Goal: Task Accomplishment & Management: Manage account settings

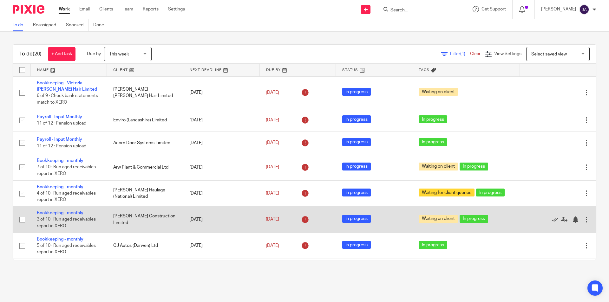
scroll to position [63, 0]
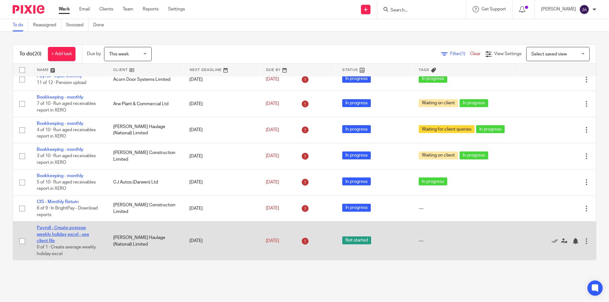
click at [57, 228] on link "Payroll - Create average weekly holiday excel - see client file" at bounding box center [63, 234] width 52 height 17
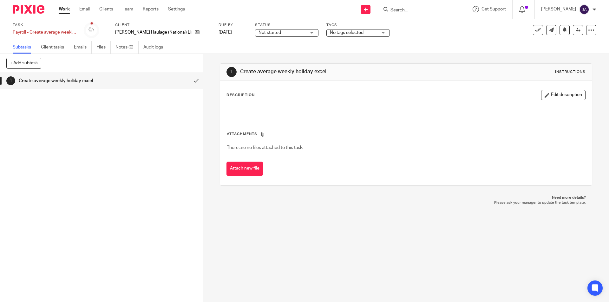
click at [258, 33] on span "Not started" at bounding box center [269, 32] width 23 height 4
click at [251, 56] on span "In progress" at bounding box center [253, 56] width 22 height 4
click at [190, 80] on input "submit" at bounding box center [101, 81] width 203 height 16
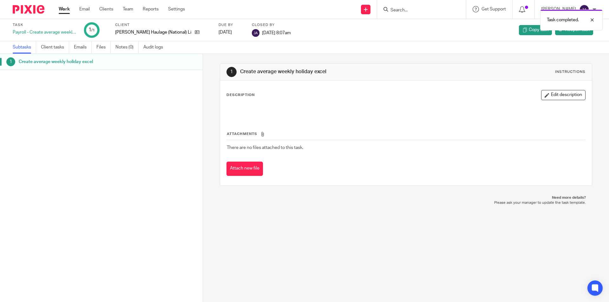
click at [67, 10] on link "Work" at bounding box center [64, 9] width 11 height 6
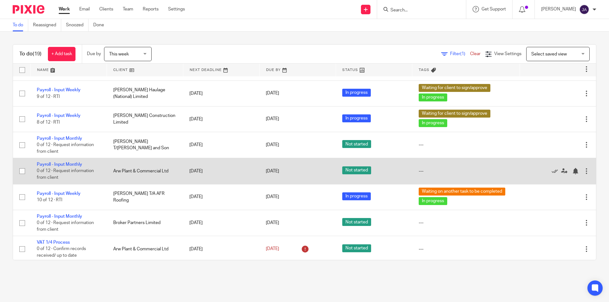
scroll to position [307, 0]
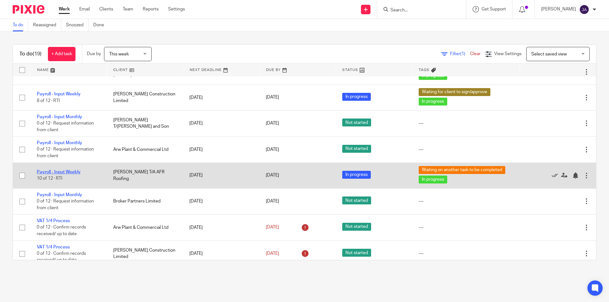
click at [65, 170] on link "Payroll - Input Weekly" at bounding box center [59, 172] width 44 height 4
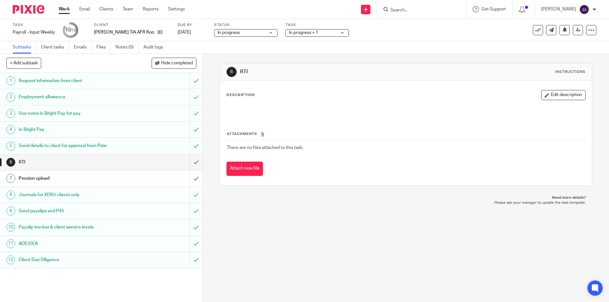
click at [63, 9] on link "Work" at bounding box center [64, 9] width 11 height 6
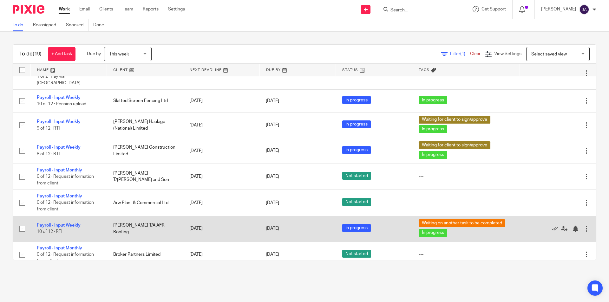
scroll to position [285, 0]
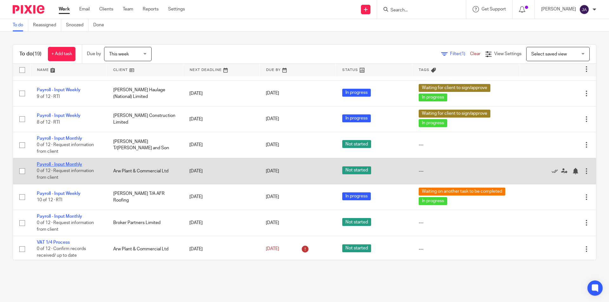
click at [59, 162] on link "Payroll - Input Monthly" at bounding box center [59, 164] width 45 height 4
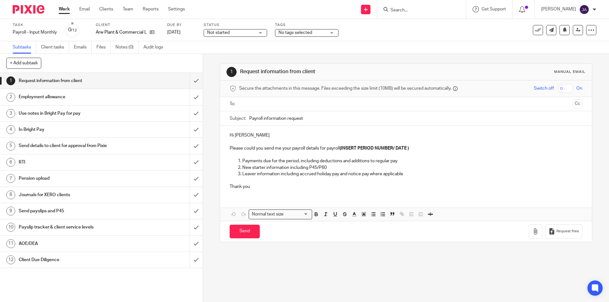
click at [252, 31] on span "Not started" at bounding box center [231, 32] width 48 height 7
click at [216, 55] on span "In progress" at bounding box center [219, 56] width 22 height 4
click at [300, 34] on span "No tags selected" at bounding box center [295, 32] width 34 height 4
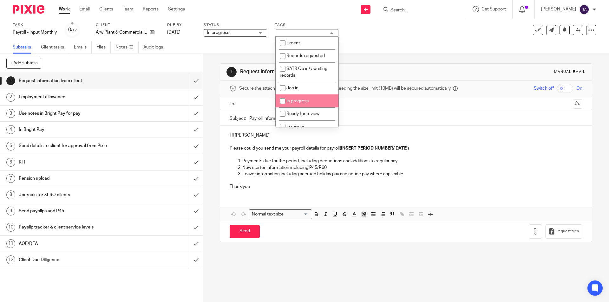
click at [300, 100] on span "In progress" at bounding box center [297, 101] width 22 height 4
checkbox input "true"
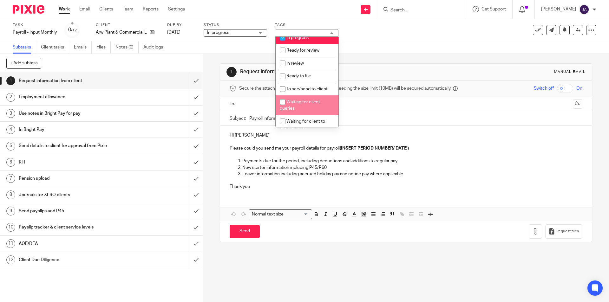
scroll to position [95, 0]
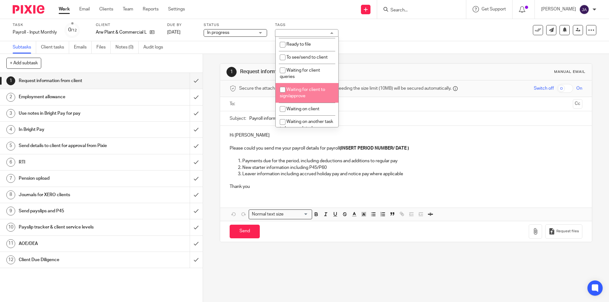
click at [305, 94] on li "Waiting for client to sign/approve" at bounding box center [307, 92] width 63 height 19
checkbox input "true"
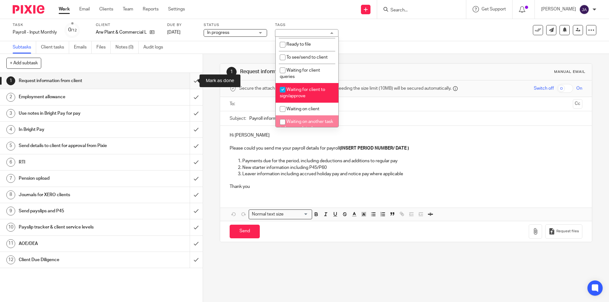
click at [192, 81] on input "submit" at bounding box center [101, 81] width 203 height 16
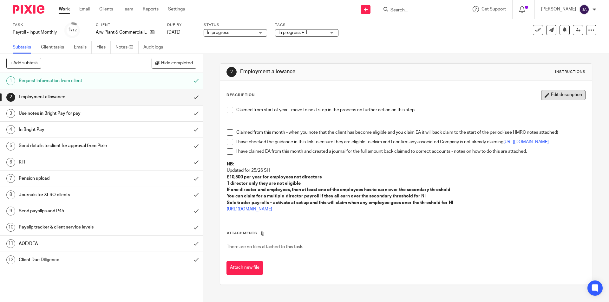
click at [565, 99] on button "Edit description" at bounding box center [563, 95] width 44 height 10
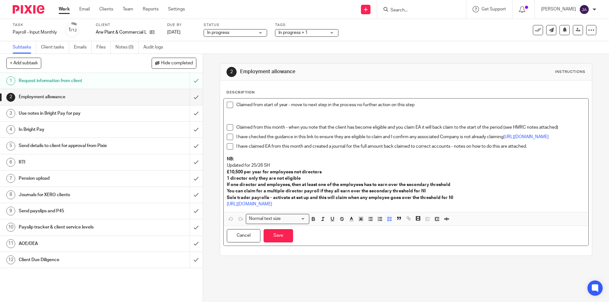
click at [428, 104] on p "Claimed from start of year - move to next step in the process no further action…" at bounding box center [410, 105] width 349 height 6
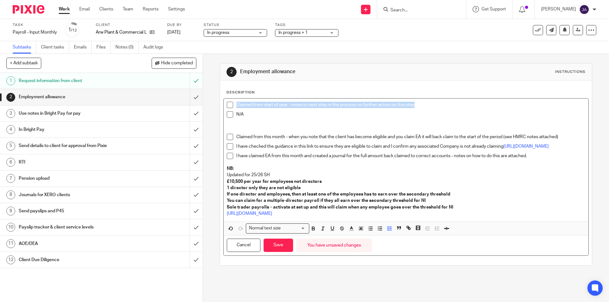
click at [227, 114] on span at bounding box center [230, 114] width 6 height 6
click at [278, 245] on button "Save" at bounding box center [278, 246] width 29 height 14
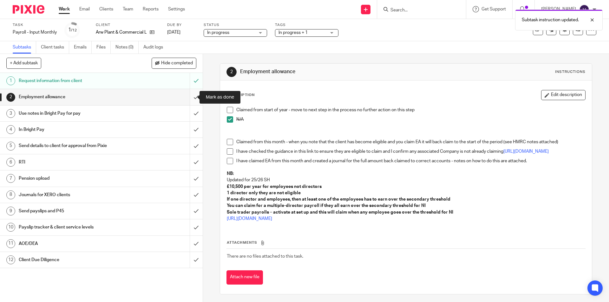
click at [188, 98] on input "submit" at bounding box center [101, 97] width 203 height 16
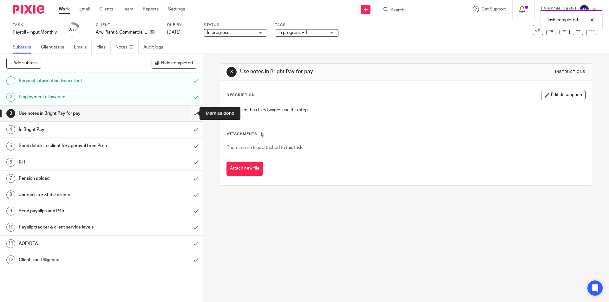
click at [189, 115] on input "submit" at bounding box center [101, 114] width 203 height 16
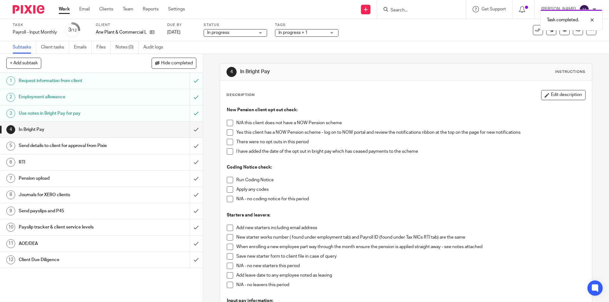
click at [227, 134] on span at bounding box center [230, 132] width 6 height 6
click at [228, 144] on span at bounding box center [230, 142] width 6 height 6
click at [227, 182] on span at bounding box center [230, 180] width 6 height 6
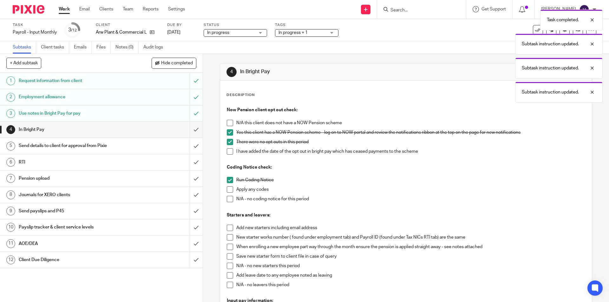
click at [229, 202] on span at bounding box center [230, 199] width 6 height 6
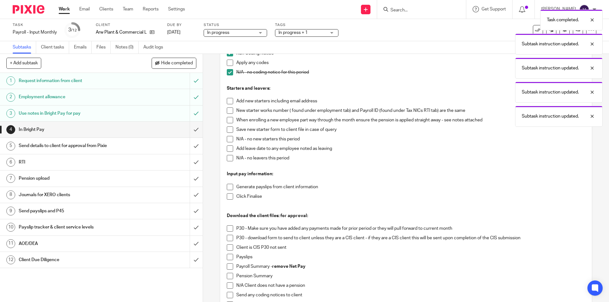
click at [227, 140] on span at bounding box center [230, 139] width 6 height 6
click at [228, 155] on li "Add leave date to any employee noted as leaving" at bounding box center [406, 151] width 358 height 10
click at [229, 160] on span at bounding box center [230, 158] width 6 height 6
click at [229, 183] on p at bounding box center [406, 181] width 358 height 6
click at [227, 187] on span at bounding box center [230, 187] width 6 height 6
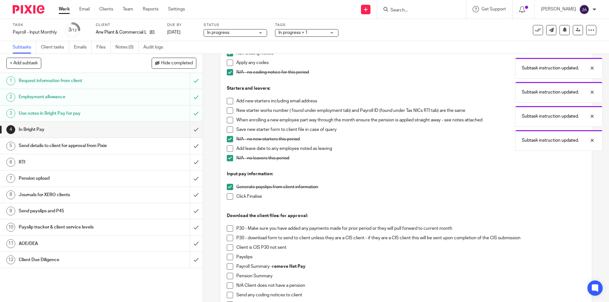
click at [228, 197] on span at bounding box center [230, 196] width 6 height 6
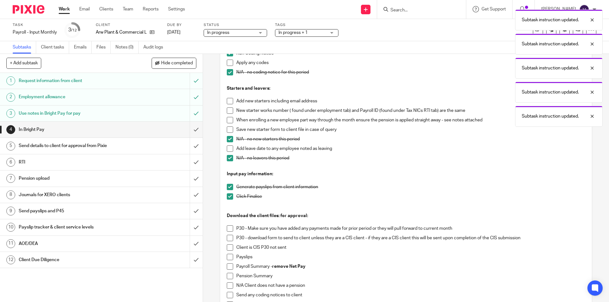
scroll to position [218, 0]
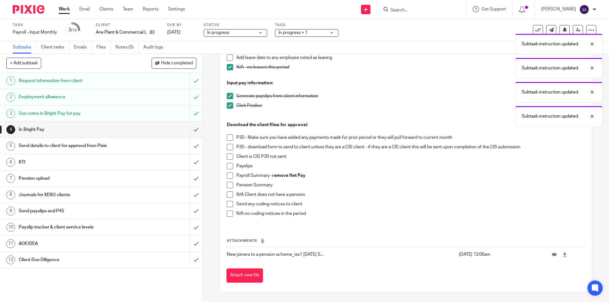
click at [227, 177] on span at bounding box center [230, 176] width 6 height 6
click at [229, 165] on span at bounding box center [230, 166] width 6 height 6
click at [227, 183] on span at bounding box center [230, 185] width 6 height 6
click at [228, 215] on span at bounding box center [230, 214] width 6 height 6
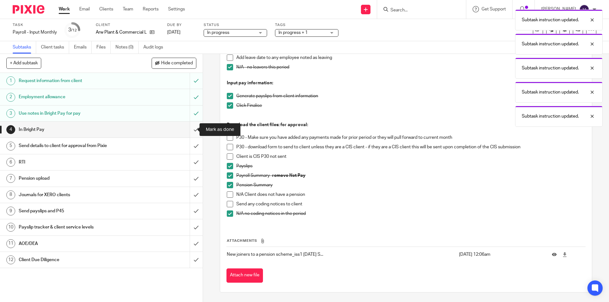
click at [191, 130] on input "submit" at bounding box center [101, 130] width 203 height 16
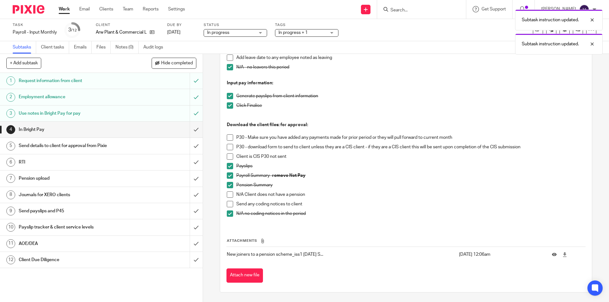
click at [123, 145] on h1 "Send details to client for approval from Pixie" at bounding box center [74, 146] width 110 height 10
click at [89, 152] on link "5 Send details to client for approval from Pixie" at bounding box center [95, 146] width 190 height 16
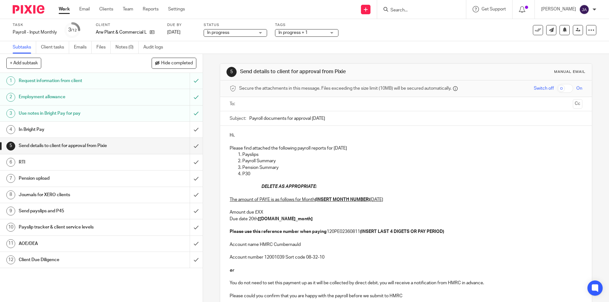
click at [82, 133] on h1 "In Bright Pay" at bounding box center [74, 130] width 110 height 10
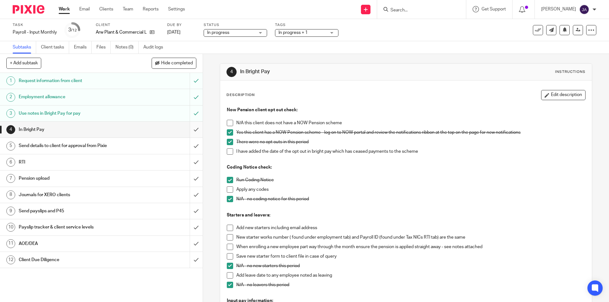
click at [190, 130] on input "submit" at bounding box center [101, 130] width 203 height 16
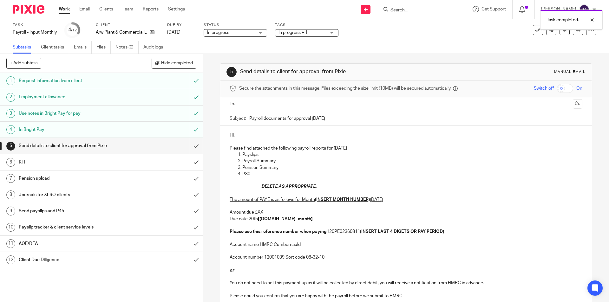
click at [269, 101] on input "text" at bounding box center [405, 104] width 329 height 7
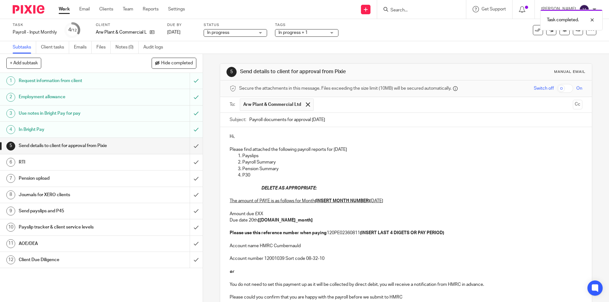
click at [246, 121] on div "Subject: Payroll documents for approval [DATE]" at bounding box center [406, 120] width 352 height 14
click at [247, 119] on div "Subject: Payroll documents for approval [DATE]" at bounding box center [406, 120] width 352 height 14
click at [249, 121] on input "Payroll documents for approval [DATE]" at bounding box center [415, 120] width 333 height 14
click at [249, 119] on input "Payroll documents for approval [DATE]" at bounding box center [415, 120] width 333 height 14
paste input "Month 5 ARW Plant & Comm"
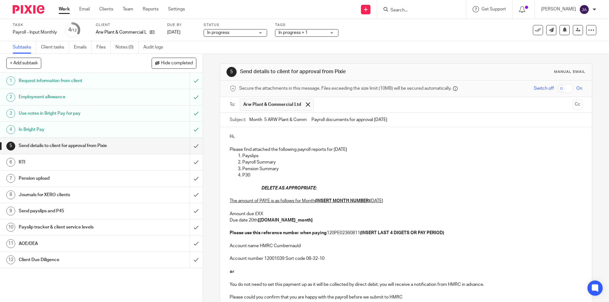
click at [266, 120] on input "Month 5 ARW Plant & Comm Payroll documents for approval [DATE]" at bounding box center [415, 120] width 333 height 14
click at [415, 120] on input "Month 56ARW Plant & Comm Payroll documents for approval [DATE]" at bounding box center [415, 120] width 333 height 14
type input "Month 56ARW Plant & Comm Payroll documents for approval [DATE]"
click at [235, 136] on p "Hi," at bounding box center [406, 137] width 352 height 6
drag, startPoint x: 236, startPoint y: 137, endPoint x: 217, endPoint y: 140, distance: 19.9
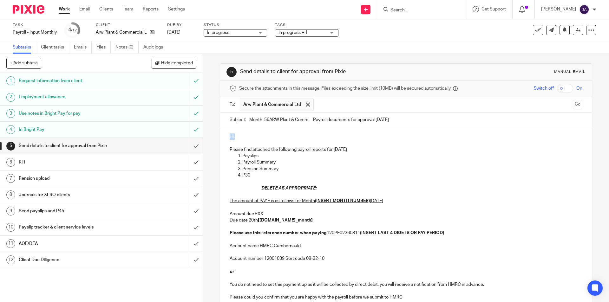
click at [217, 140] on div "5 Send details to client for approval from Pixie Manual email Secure the attach…" at bounding box center [406, 178] width 406 height 248
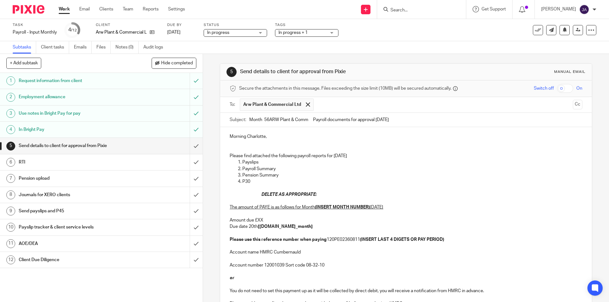
click at [332, 170] on p "Payroll Summary" at bounding box center [412, 169] width 340 height 6
click at [383, 190] on p at bounding box center [406, 188] width 352 height 6
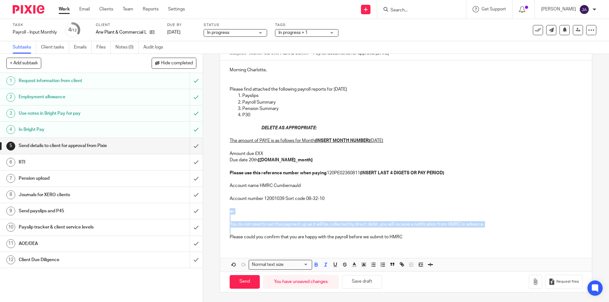
drag, startPoint x: 237, startPoint y: 231, endPoint x: 224, endPoint y: 211, distance: 24.5
click at [224, 210] on div "Morning Charlotte, Please find attached the following payroll reports for [DATE…" at bounding box center [405, 153] width 371 height 185
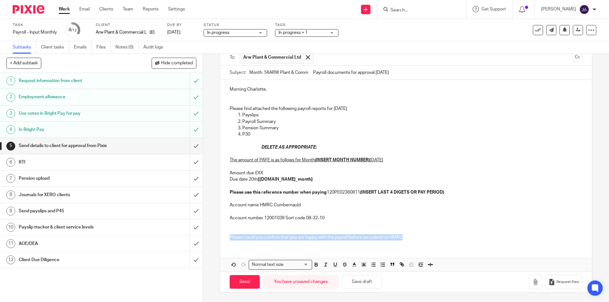
drag, startPoint x: 428, startPoint y: 241, endPoint x: 218, endPoint y: 239, distance: 210.3
click at [220, 239] on div "Morning Charlotte, Please find attached the following payroll reports for Septe…" at bounding box center [405, 162] width 371 height 165
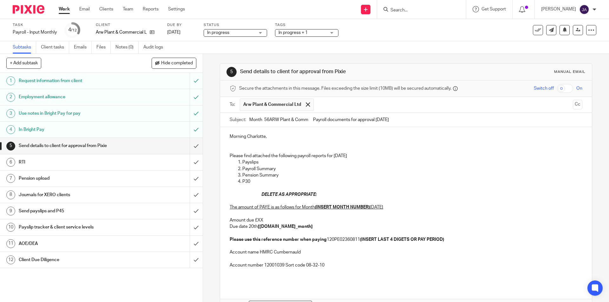
click at [376, 156] on p "Please find attached the following payroll reports for September 2025" at bounding box center [406, 156] width 352 height 6
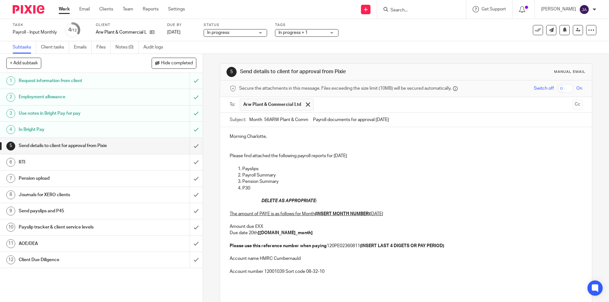
click at [246, 160] on p at bounding box center [406, 162] width 352 height 6
click at [419, 162] on p "Please could you confirm that you are happy with the payroll before we submit t…" at bounding box center [406, 162] width 352 height 6
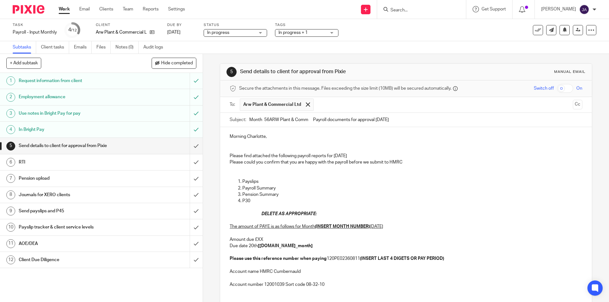
drag, startPoint x: 244, startPoint y: 188, endPoint x: 248, endPoint y: 187, distance: 3.9
click at [244, 188] on p "Payroll Summary" at bounding box center [412, 188] width 340 height 6
click at [259, 180] on p "Payslips" at bounding box center [412, 182] width 340 height 6
click at [302, 193] on p "Pension Summary" at bounding box center [412, 195] width 340 height 6
drag, startPoint x: 323, startPoint y: 215, endPoint x: 237, endPoint y: 215, distance: 85.6
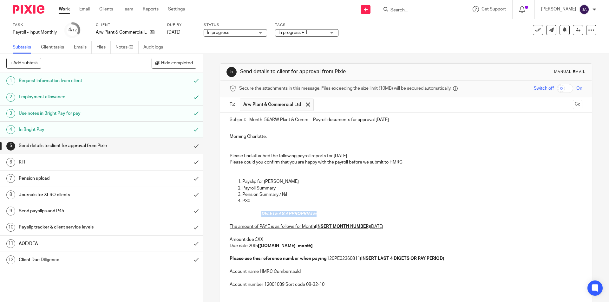
click at [237, 215] on div "Morning Charlotte, Please find attached the following payroll reports for Septe…" at bounding box center [405, 216] width 371 height 178
click at [370, 227] on u "September 2025" at bounding box center [376, 227] width 13 height 4
click at [264, 241] on p "The amount of PAYE is as follows for Month 6 September 2025 Amount due £XX Due …" at bounding box center [406, 239] width 352 height 45
click at [262, 241] on p "The amount of PAYE is as follows for Month 6 September 2025 Amount due £ Due da…" at bounding box center [406, 239] width 352 height 45
drag, startPoint x: 310, startPoint y: 245, endPoint x: 257, endPoint y: 245, distance: 52.3
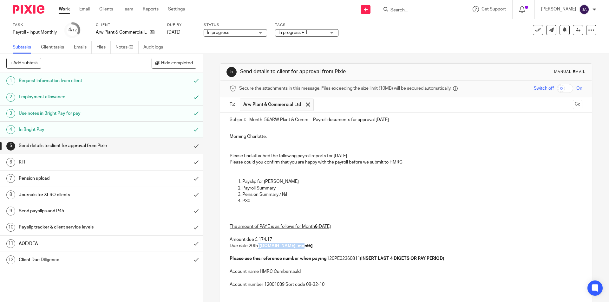
click at [257, 245] on p "The amount of PAYE is as follows for Month 6 September 2025 Amount due £ 174.17…" at bounding box center [406, 239] width 352 height 45
drag, startPoint x: 446, startPoint y: 257, endPoint x: 362, endPoint y: 259, distance: 83.8
click at [362, 259] on strong "(INSERT LAST 4 DIGETS OR PAY PERIOD)" at bounding box center [402, 259] width 84 height 4
click at [374, 241] on p "The amount of PAYE is as follows for Month 6 September 2025 Amount due £ 174.17…" at bounding box center [406, 239] width 352 height 45
drag, startPoint x: 289, startPoint y: 249, endPoint x: 218, endPoint y: 239, distance: 71.4
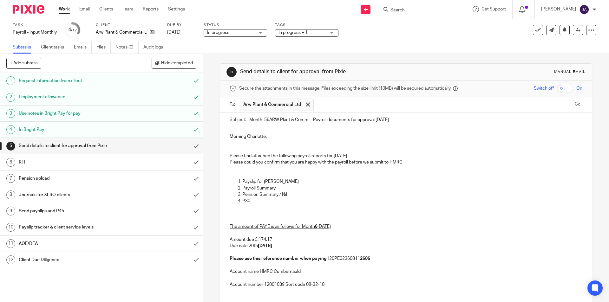
click at [220, 239] on div "Morning Charlotte, Please find attached the following payroll reports for Septe…" at bounding box center [405, 216] width 371 height 178
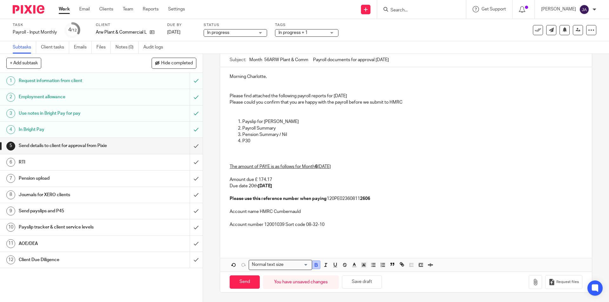
click at [314, 266] on icon "button" at bounding box center [316, 265] width 6 height 6
click at [325, 266] on line "button" at bounding box center [325, 265] width 1 height 3
click at [326, 220] on p "Account number 12001039 Sort code 08-32-10" at bounding box center [406, 221] width 352 height 13
click at [343, 225] on p "Account number 12001039 Sort code 08-32-10" at bounding box center [406, 221] width 352 height 13
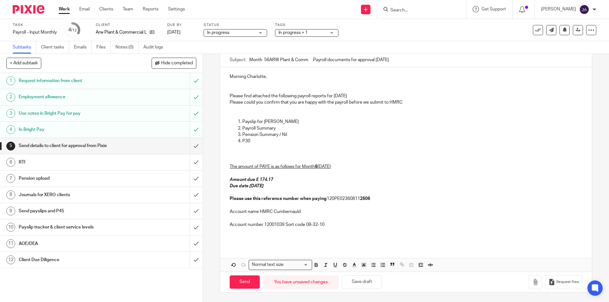
scroll to position [0, 0]
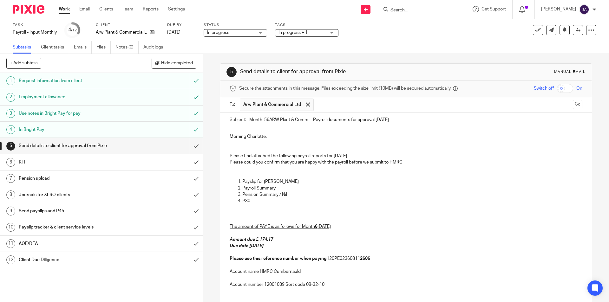
click at [373, 158] on p "Please find attached the following payroll reports for September 2025" at bounding box center [406, 156] width 352 height 6
click at [359, 177] on p at bounding box center [406, 175] width 352 height 6
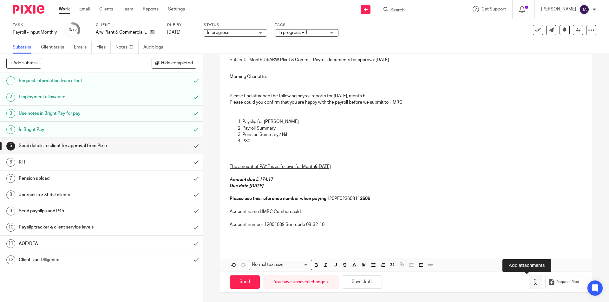
click at [529, 280] on button "button" at bounding box center [535, 282] width 13 height 14
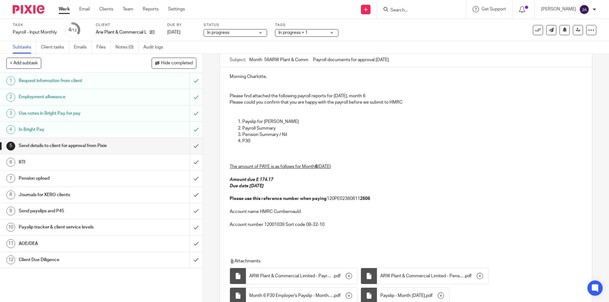
click at [103, 262] on h1 "Client Due Diligence" at bounding box center [74, 260] width 110 height 10
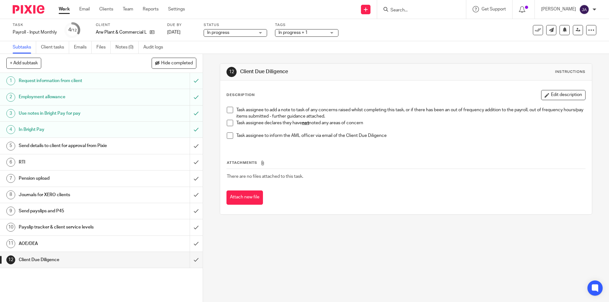
click at [227, 125] on span at bounding box center [230, 123] width 6 height 6
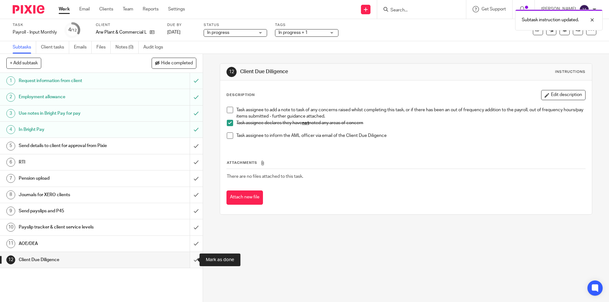
click at [193, 260] on input "submit" at bounding box center [101, 260] width 203 height 16
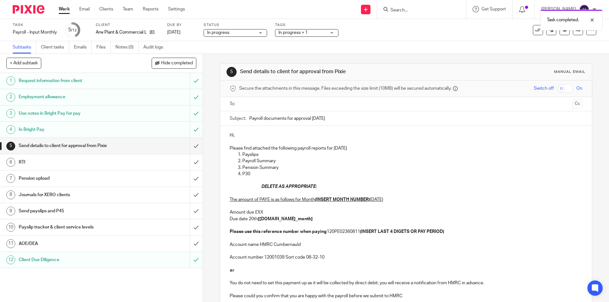
click at [70, 249] on link "11 AOE/DEA" at bounding box center [95, 244] width 190 height 16
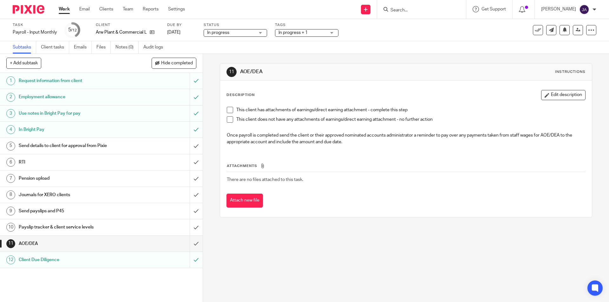
click at [227, 122] on span at bounding box center [230, 119] width 6 height 6
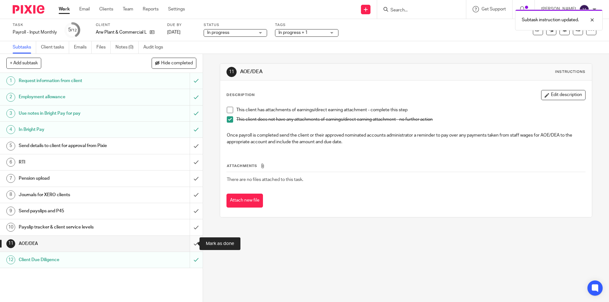
click at [189, 246] on input "submit" at bounding box center [101, 244] width 203 height 16
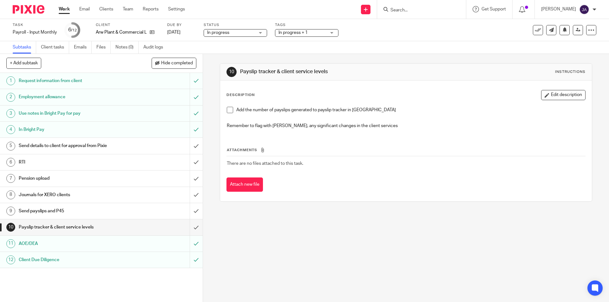
click at [227, 112] on span at bounding box center [230, 110] width 6 height 6
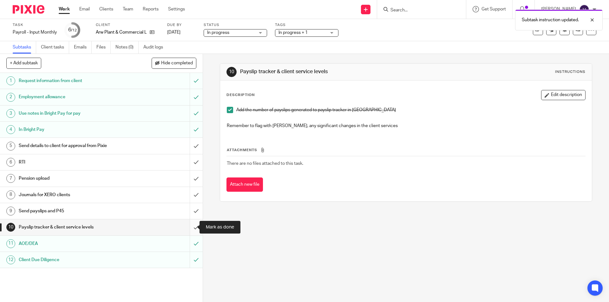
click at [189, 225] on input "submit" at bounding box center [101, 227] width 203 height 16
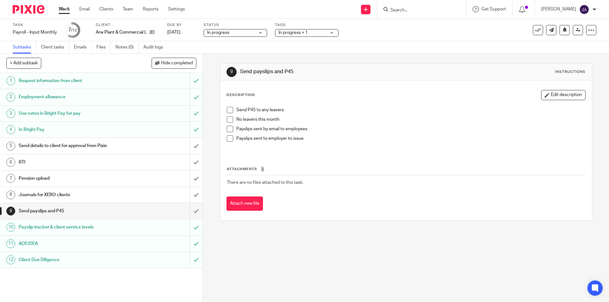
click at [228, 121] on span at bounding box center [230, 119] width 6 height 6
click at [229, 138] on span at bounding box center [230, 138] width 6 height 6
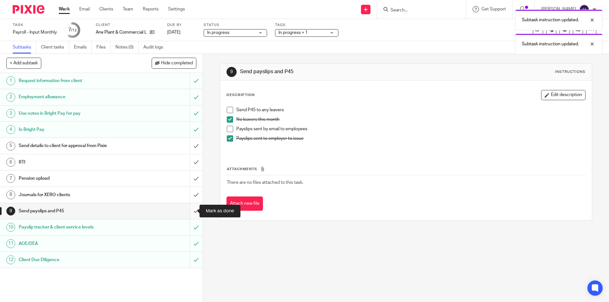
click at [190, 210] on input "submit" at bounding box center [101, 211] width 203 height 16
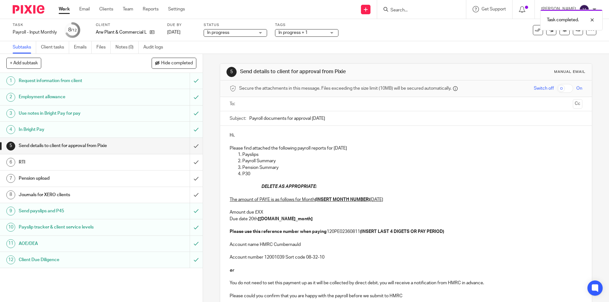
click at [253, 106] on input "text" at bounding box center [405, 104] width 329 height 7
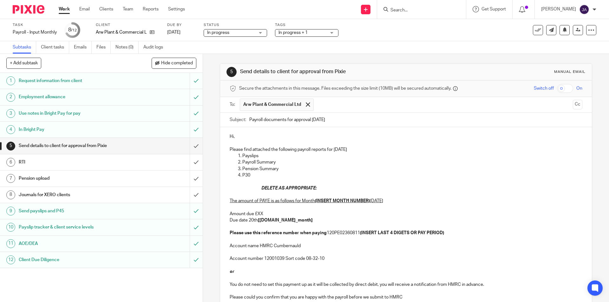
click at [249, 119] on input "Payroll documents for approval [DATE]" at bounding box center [415, 120] width 333 height 14
click at [250, 120] on input "Payroll documents for approval [DATE]" at bounding box center [415, 120] width 333 height 14
paste input "Month 5 ARW Plant & Comm"
click at [266, 121] on input "Month 5 ARW Plant & Comm Payroll documents for approval [DATE]" at bounding box center [415, 120] width 333 height 14
type input "Month 6 ARW Plant & Comm Payroll documents for approval [DATE]"
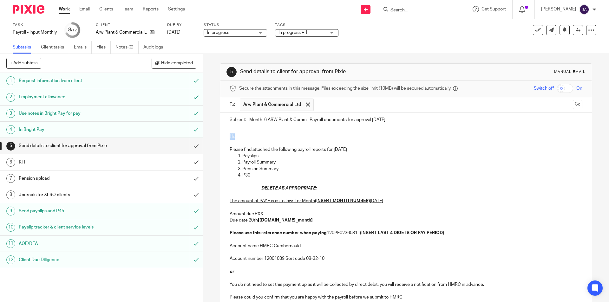
drag, startPoint x: 231, startPoint y: 138, endPoint x: 203, endPoint y: 138, distance: 28.2
click at [203, 137] on div "5 Send details to client for approval from Pixie Manual email Secure the attach…" at bounding box center [406, 178] width 406 height 248
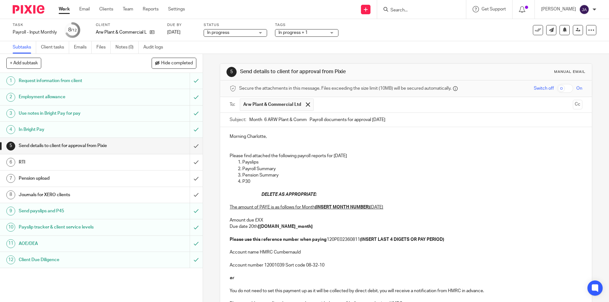
click at [371, 160] on p "Payslips" at bounding box center [412, 162] width 340 height 6
click at [368, 157] on p "Please find attached the following payroll reports for September 2025" at bounding box center [406, 156] width 352 height 6
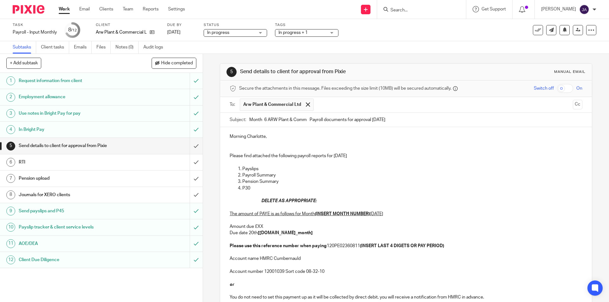
click at [272, 168] on p "Payslips" at bounding box center [412, 169] width 340 height 6
click at [285, 180] on p "Pension Summary" at bounding box center [412, 182] width 340 height 6
drag, startPoint x: 324, startPoint y: 202, endPoint x: 228, endPoint y: 199, distance: 95.2
click at [228, 199] on div "Morning Charlotte, Please find attached the following payroll reports for Septe…" at bounding box center [405, 222] width 371 height 191
click at [369, 214] on u "(INSERT MONTH NUMBER)" at bounding box center [342, 214] width 55 height 4
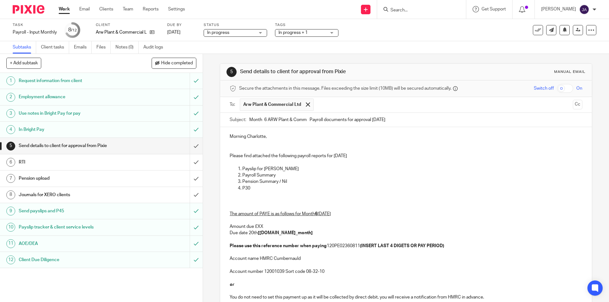
click at [264, 227] on p "The amount of PAYE is as follows for Month 6 September 2025 Amount due £XX Due …" at bounding box center [406, 226] width 352 height 45
click at [258, 227] on p "The amount of PAYE is as follows for Month 6 September 2025 Amount due £XX Due …" at bounding box center [406, 226] width 352 height 45
click at [262, 227] on p "The amount of PAYE is as follows for Month 6 September 2025 Amount due £XX Due …" at bounding box center [406, 226] width 352 height 45
drag, startPoint x: 296, startPoint y: 234, endPoint x: 257, endPoint y: 234, distance: 39.6
click at [257, 234] on p "The amount of PAYE is as follows for Month 6 September 2025 Amount due £174.17 …" at bounding box center [406, 226] width 352 height 45
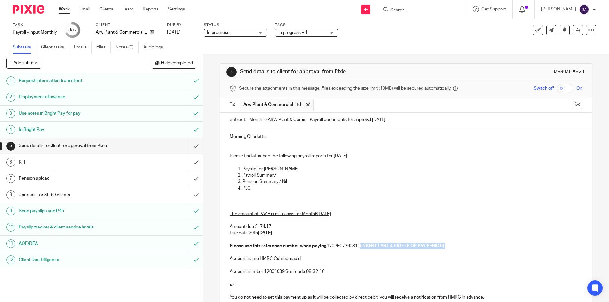
drag, startPoint x: 456, startPoint y: 248, endPoint x: 362, endPoint y: 246, distance: 94.5
click at [362, 246] on p "The amount of PAYE is as follows for Month 6 September 2025 Amount due £174.17 …" at bounding box center [406, 226] width 352 height 45
click at [409, 250] on p "Account name HMRC Cumbernauld" at bounding box center [406, 255] width 352 height 13
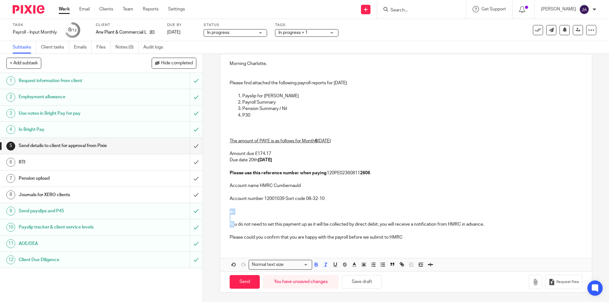
drag, startPoint x: 228, startPoint y: 222, endPoint x: 223, endPoint y: 213, distance: 10.8
click at [223, 213] on div "Morning Charlotte, Please find attached the following payroll reports for Septe…" at bounding box center [405, 149] width 371 height 191
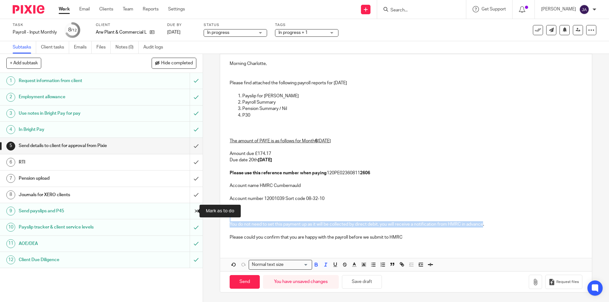
drag, startPoint x: 466, startPoint y: 223, endPoint x: 195, endPoint y: 212, distance: 271.1
click at [195, 212] on div "+ Add subtask Hide completed Cancel + Add 1 Request information from client 2 E…" at bounding box center [304, 178] width 609 height 248
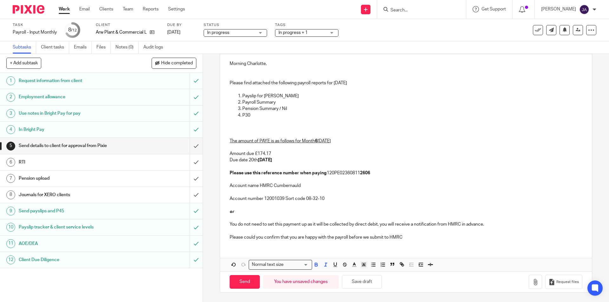
scroll to position [60, 0]
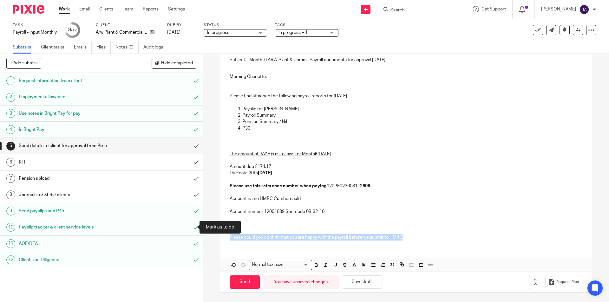
drag, startPoint x: 409, startPoint y: 236, endPoint x: 206, endPoint y: 229, distance: 202.5
click at [191, 228] on div "+ Add subtask Hide completed Cancel + Add 1 Request information from client 2 E…" at bounding box center [304, 178] width 609 height 248
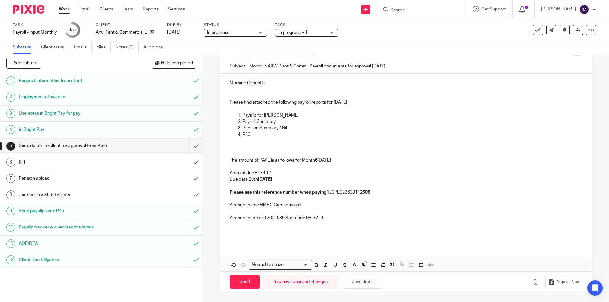
click at [365, 101] on p "Please find attached the following payroll reports for September 2025" at bounding box center [406, 102] width 352 height 6
click at [368, 104] on p "Please find attached the following payroll reports for September 2025" at bounding box center [406, 102] width 352 height 6
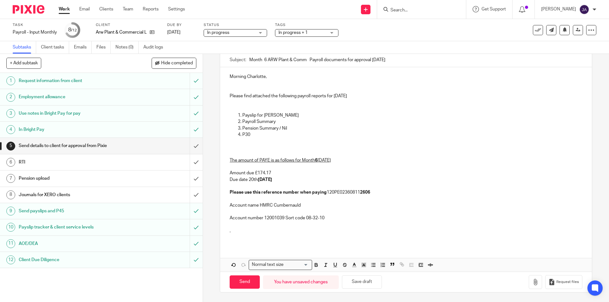
scroll to position [67, 0]
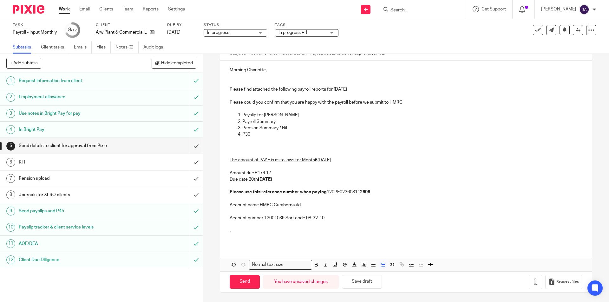
drag, startPoint x: 358, startPoint y: 112, endPoint x: 319, endPoint y: 109, distance: 39.4
click at [359, 112] on p "Payslip for Alex" at bounding box center [412, 115] width 340 height 6
click at [228, 102] on div "Morning Charlotte, Please find attached the following payroll reports for Septe…" at bounding box center [405, 153] width 371 height 185
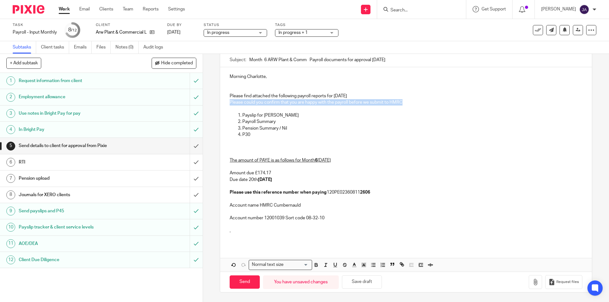
drag, startPoint x: 408, startPoint y: 101, endPoint x: 226, endPoint y: 103, distance: 182.4
click at [226, 103] on div "Morning Charlotte, Please find attached the following payroll reports for Septe…" at bounding box center [405, 156] width 371 height 178
click at [313, 265] on icon "button" at bounding box center [316, 265] width 6 height 6
click at [323, 265] on icon "button" at bounding box center [326, 265] width 6 height 6
click at [315, 239] on p at bounding box center [406, 237] width 352 height 6
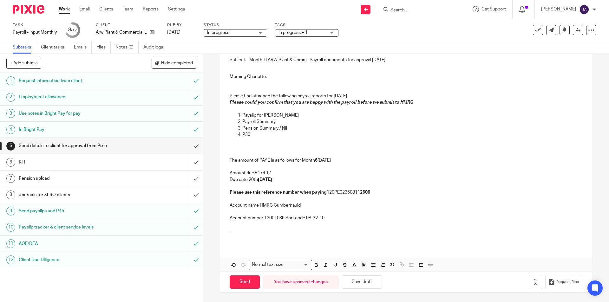
click at [303, 223] on p at bounding box center [406, 225] width 352 height 6
drag, startPoint x: 298, startPoint y: 180, endPoint x: 227, endPoint y: 171, distance: 71.3
click at [227, 171] on div "Morning Charlotte, Please find attached the following payroll reports for Septe…" at bounding box center [405, 156] width 371 height 178
click at [314, 268] on icon "button" at bounding box center [316, 265] width 6 height 6
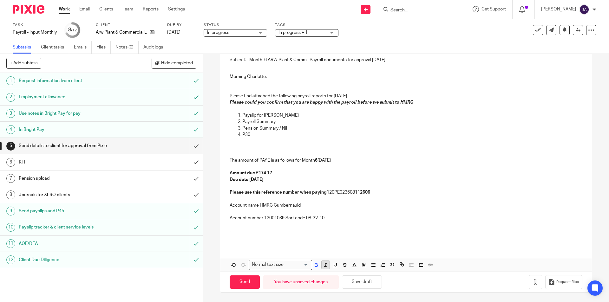
click at [325, 266] on icon "button" at bounding box center [326, 265] width 6 height 6
click at [296, 180] on p "The amount of PAYE is as follows for Month 6 September 2025 Amount due £174.17 …" at bounding box center [406, 173] width 352 height 45
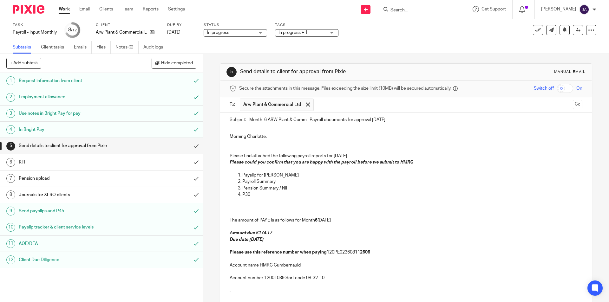
click at [367, 156] on p "Please find attached the following payroll reports for September 2025" at bounding box center [406, 156] width 352 height 6
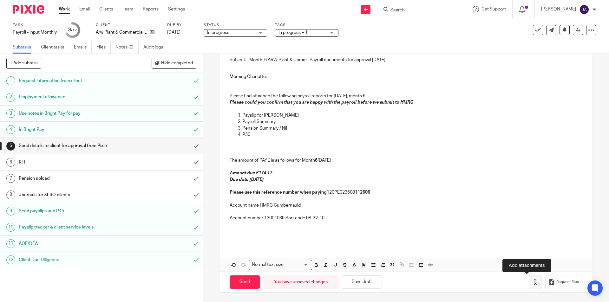
click at [532, 283] on icon "button" at bounding box center [535, 282] width 6 height 6
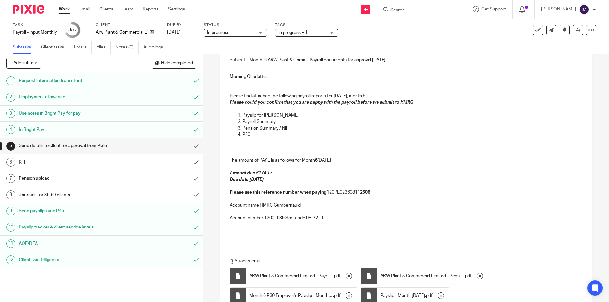
scroll to position [116, 0]
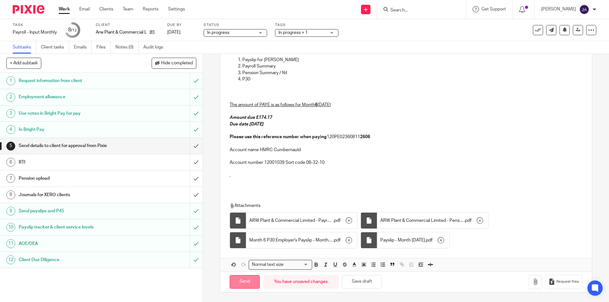
click at [246, 284] on input "Send" at bounding box center [245, 282] width 30 height 14
type input "Sent"
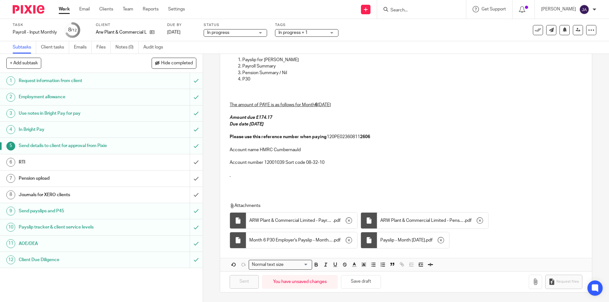
click at [43, 196] on h1 "Journals for XERO clients" at bounding box center [74, 195] width 110 height 10
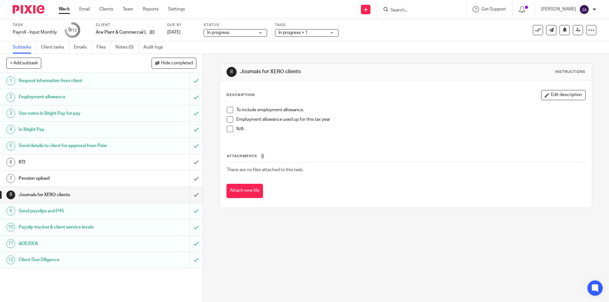
click at [224, 131] on div "To include employment allowance. Employment allowance used up for this tax year…" at bounding box center [406, 122] width 364 height 36
click at [230, 129] on span at bounding box center [230, 129] width 6 height 6
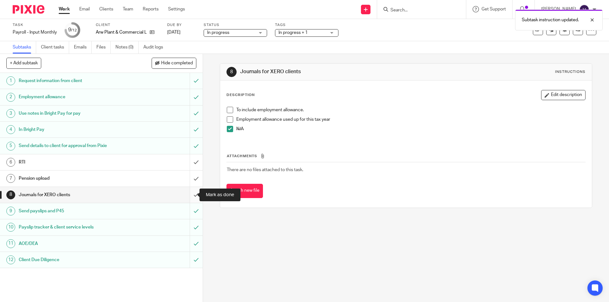
click at [192, 195] on input "submit" at bounding box center [101, 195] width 203 height 16
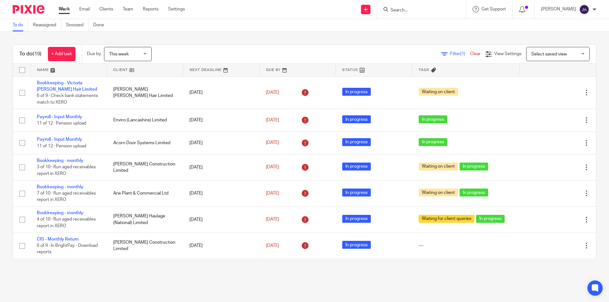
click at [119, 70] on link at bounding box center [145, 70] width 76 height 13
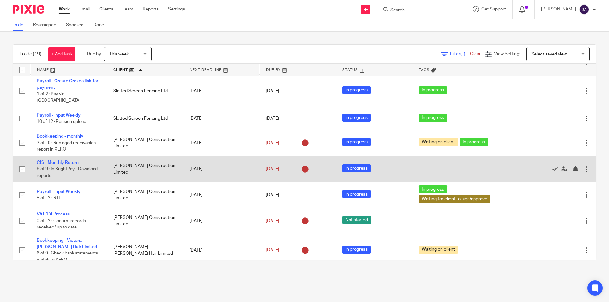
scroll to position [180, 0]
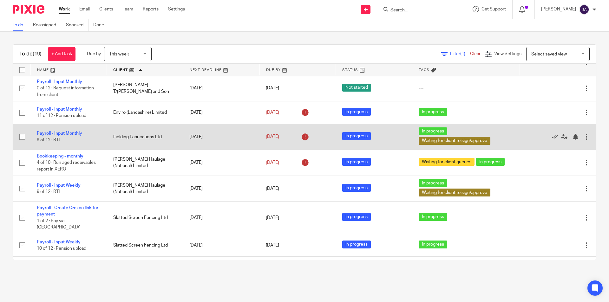
click at [63, 129] on td "Payroll - Input Monthly 9 of 12 · RTI" at bounding box center [68, 137] width 76 height 26
click at [62, 132] on link "Payroll - Input Monthly" at bounding box center [59, 133] width 45 height 4
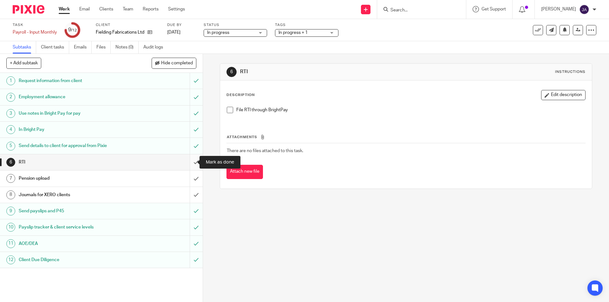
click at [191, 161] on input "submit" at bounding box center [101, 162] width 203 height 16
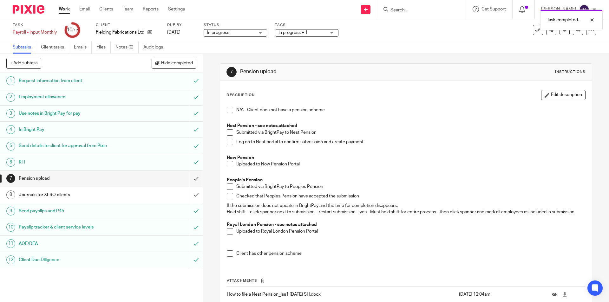
click at [65, 11] on link "Work" at bounding box center [64, 9] width 11 height 6
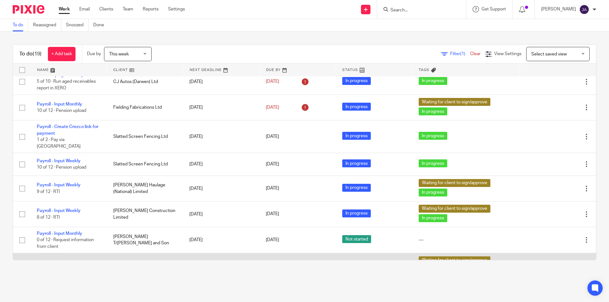
scroll to position [222, 0]
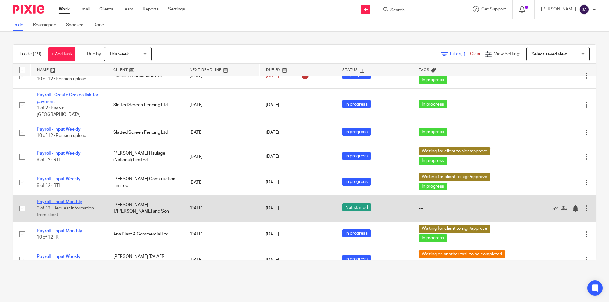
click at [49, 200] on link "Payroll - Input Monthly" at bounding box center [59, 202] width 45 height 4
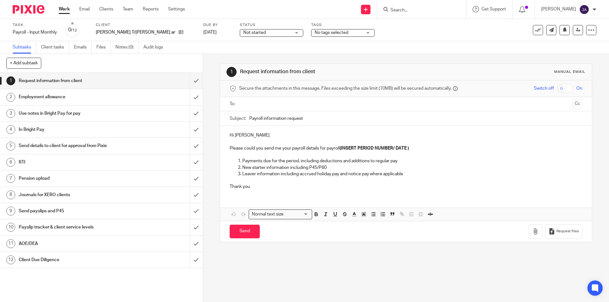
click at [247, 35] on span "Not started" at bounding box center [267, 32] width 48 height 7
click at [245, 57] on span "In progress" at bounding box center [243, 56] width 22 height 4
click at [331, 34] on span "No tags selected" at bounding box center [332, 32] width 34 height 4
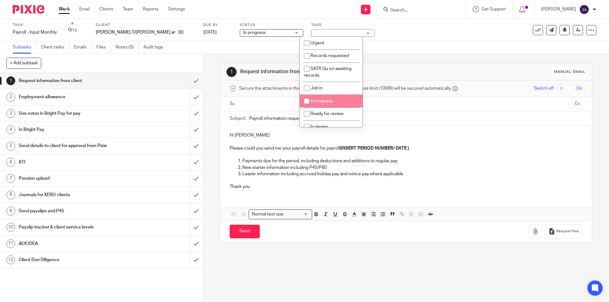
click at [316, 102] on span "In progress" at bounding box center [322, 101] width 22 height 4
checkbox input "true"
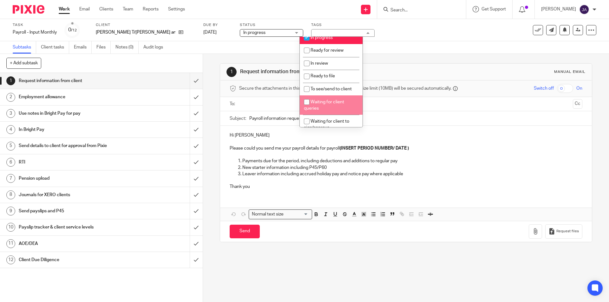
scroll to position [95, 0]
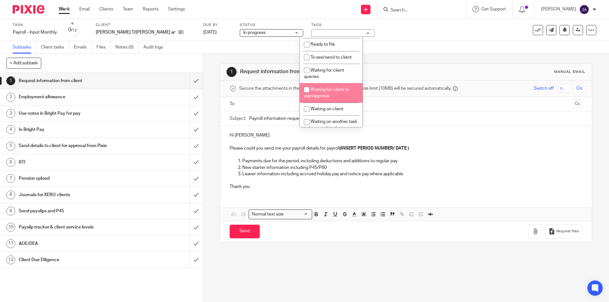
click at [322, 95] on span "Waiting for client to sign/approve" at bounding box center [326, 93] width 45 height 11
checkbox input "true"
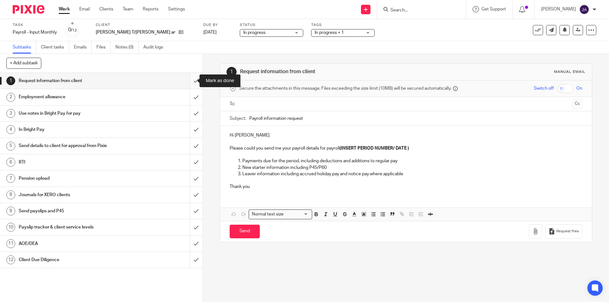
click at [193, 77] on input "submit" at bounding box center [101, 81] width 203 height 16
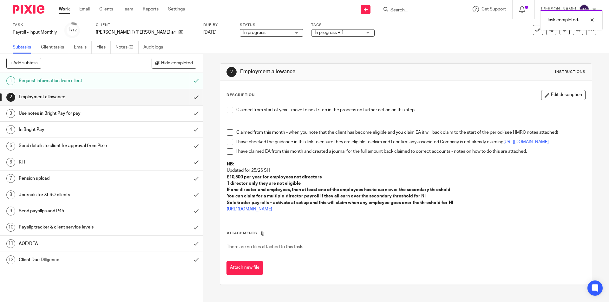
click at [227, 110] on span at bounding box center [230, 110] width 6 height 6
click at [192, 100] on input "submit" at bounding box center [101, 97] width 203 height 16
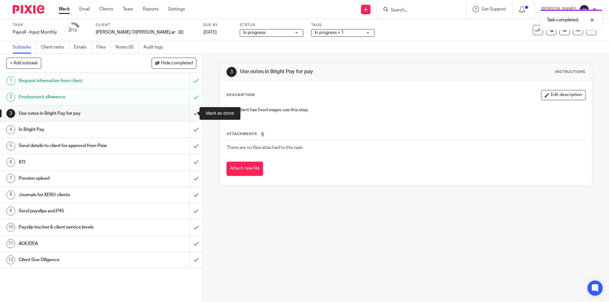
click at [191, 112] on input "submit" at bounding box center [101, 114] width 203 height 16
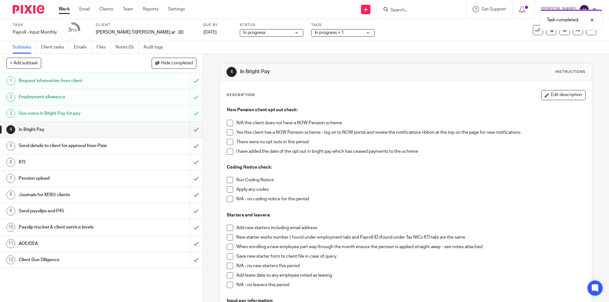
click at [231, 133] on span at bounding box center [230, 132] width 6 height 6
click at [229, 142] on span at bounding box center [230, 142] width 6 height 6
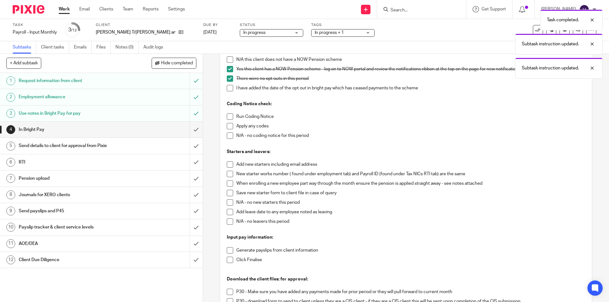
click at [228, 116] on span at bounding box center [230, 117] width 6 height 6
click at [230, 135] on span at bounding box center [230, 136] width 6 height 6
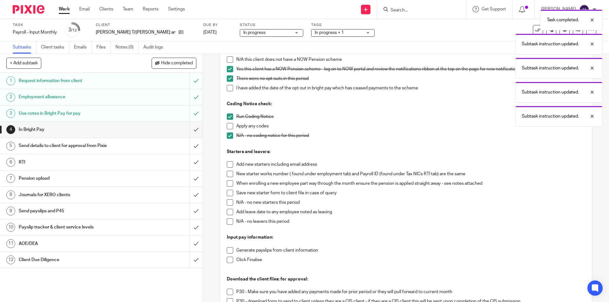
scroll to position [190, 0]
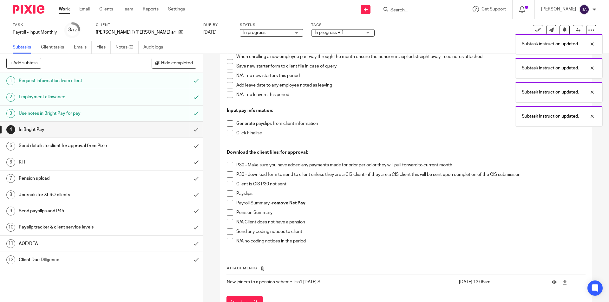
click at [227, 77] on span at bounding box center [230, 76] width 6 height 6
click at [227, 96] on span at bounding box center [230, 95] width 6 height 6
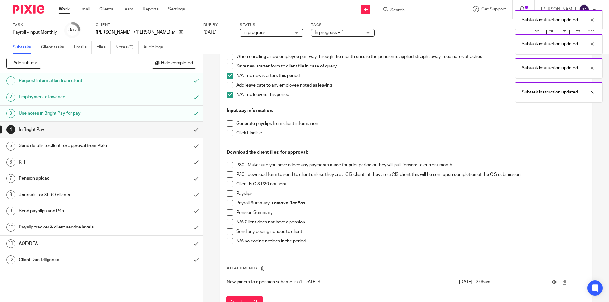
click at [228, 122] on span at bounding box center [230, 124] width 6 height 6
click at [227, 130] on ul "Generate payslips from client information Click Finalise" at bounding box center [406, 132] width 358 height 23
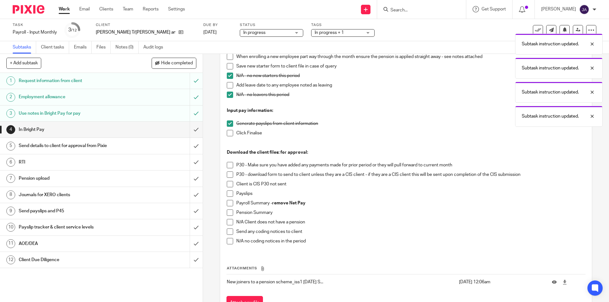
click at [229, 134] on span at bounding box center [230, 133] width 6 height 6
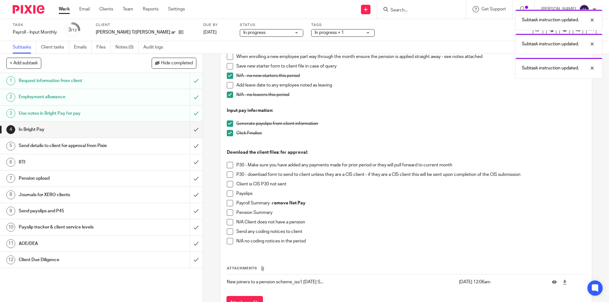
click at [228, 166] on span at bounding box center [230, 165] width 6 height 6
click at [227, 165] on span at bounding box center [230, 165] width 6 height 6
click at [227, 176] on span at bounding box center [230, 175] width 6 height 6
click at [229, 194] on span at bounding box center [230, 194] width 6 height 6
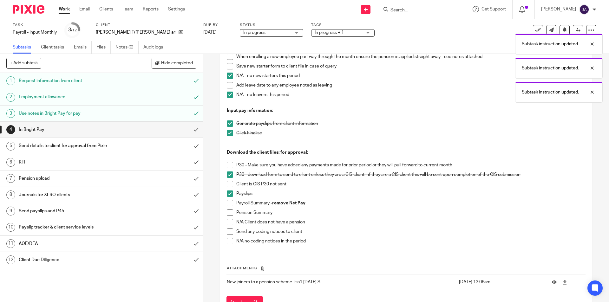
click at [228, 205] on span at bounding box center [230, 203] width 6 height 6
click at [228, 213] on span at bounding box center [230, 213] width 6 height 6
click at [228, 241] on span at bounding box center [230, 241] width 6 height 6
click at [140, 149] on div "Send details to client for approval from Pixie" at bounding box center [101, 146] width 165 height 10
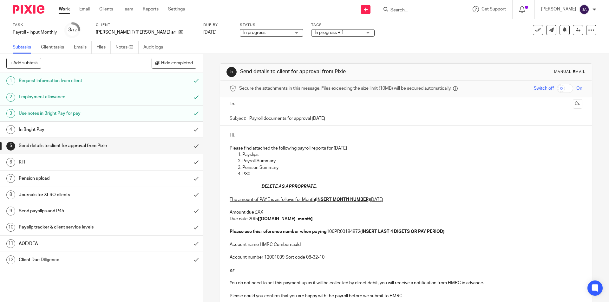
click at [247, 103] on input "text" at bounding box center [405, 104] width 329 height 7
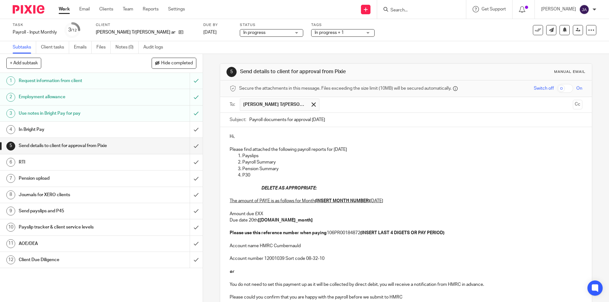
click at [249, 119] on input "Payroll documents for approval [DATE]" at bounding box center [415, 120] width 333 height 14
paste input "Month 5 [PERSON_NAME] & Son"
click at [266, 121] on input "Month 5 B.Sandiford & Son Payroll documents for approval September 2025" at bounding box center [415, 120] width 333 height 14
type input "Month 6 B.Sandiford & Son Payroll documents for approval September 2025"
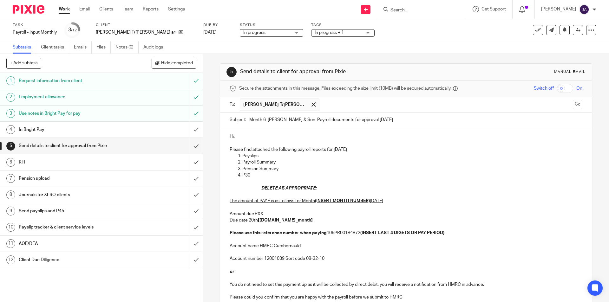
click at [291, 139] on p "Hi," at bounding box center [406, 137] width 352 height 6
drag, startPoint x: 242, startPoint y: 136, endPoint x: 222, endPoint y: 137, distance: 20.3
click at [222, 136] on div "Hi, Please find attached the following payroll reports for September 2025 Paysl…" at bounding box center [405, 216] width 371 height 178
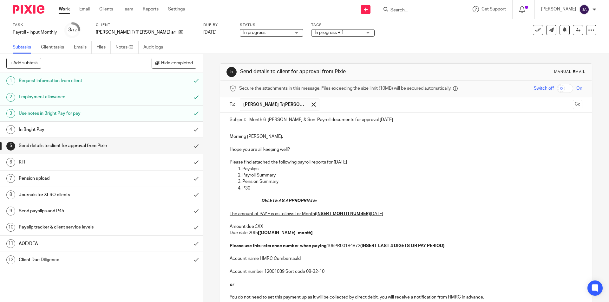
click at [367, 162] on p "Please find attached the following payroll reports for September 2025" at bounding box center [406, 162] width 352 height 6
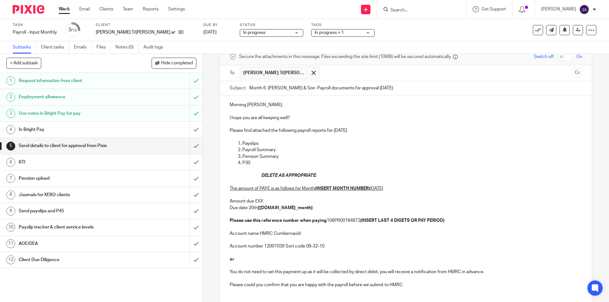
scroll to position [79, 0]
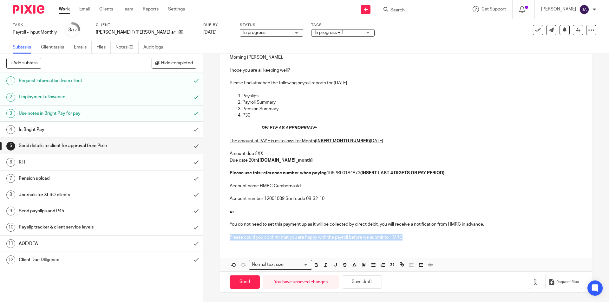
drag, startPoint x: 414, startPoint y: 241, endPoint x: 229, endPoint y: 243, distance: 184.9
click at [229, 243] on div "Morning Colin, I hope you are all keeping well? Please find attached the follow…" at bounding box center [405, 147] width 371 height 198
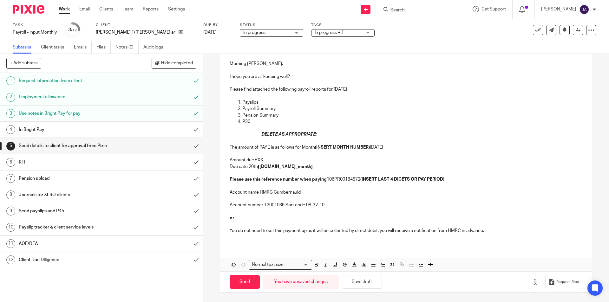
scroll to position [17, 0]
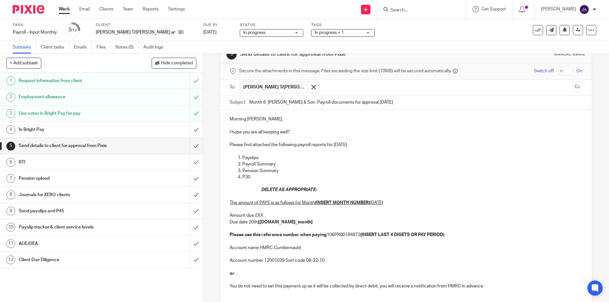
click at [233, 150] on p at bounding box center [406, 151] width 352 height 6
click at [407, 150] on p "Please could you confirm that you are happy with the payroll before we submit t…" at bounding box center [406, 151] width 352 height 6
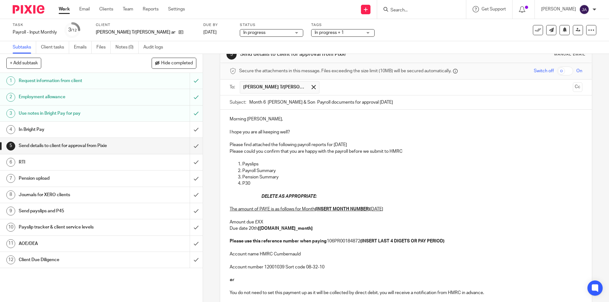
click at [259, 167] on p "Payslips" at bounding box center [412, 164] width 340 height 6
click at [285, 179] on p "Pension Summary" at bounding box center [412, 177] width 340 height 6
drag, startPoint x: 320, startPoint y: 197, endPoint x: 249, endPoint y: 199, distance: 71.4
click at [249, 199] on div "Morning Colin, I hope you are all keeping well? Please find attached the follow…" at bounding box center [405, 209] width 371 height 198
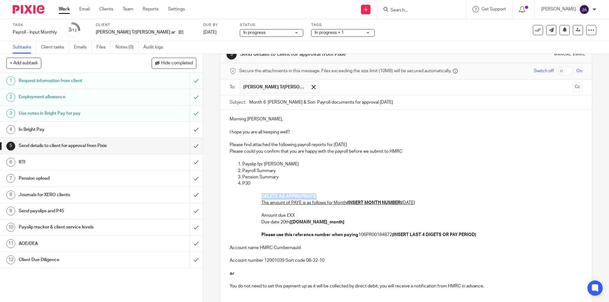
drag, startPoint x: 320, startPoint y: 197, endPoint x: 229, endPoint y: 195, distance: 91.0
click at [229, 195] on div "Morning Colin, I hope you are all keeping well? Please find attached the follow…" at bounding box center [405, 205] width 371 height 191
drag, startPoint x: 402, startPoint y: 204, endPoint x: 346, endPoint y: 204, distance: 56.1
click at [346, 204] on p "The amount of PAYE is as follows for Month (INSERT MONTH NUMBER) September 2025…" at bounding box center [421, 215] width 321 height 45
click at [360, 210] on p "The amount of PAYE is as follows for Month 6 September 2025 Amount due £XX Due …" at bounding box center [421, 215] width 321 height 45
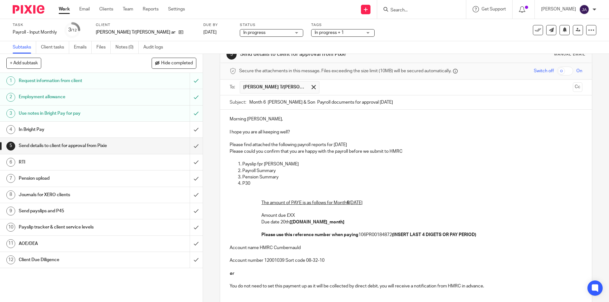
click at [302, 216] on p "The amount of PAYE is as follows for Month 6 September 2025 Amount due £XX Due …" at bounding box center [421, 215] width 321 height 45
click at [293, 214] on p "The amount of PAYE is as follows for Month 6 September 2025 Amount due £XX Due …" at bounding box center [421, 215] width 321 height 45
drag, startPoint x: 329, startPoint y: 223, endPoint x: 289, endPoint y: 224, distance: 40.3
click at [289, 224] on p "The amount of PAYE is as follows for Month 6 September 2025 Amount due £619.27 …" at bounding box center [421, 215] width 321 height 45
drag, startPoint x: 479, startPoint y: 235, endPoint x: 394, endPoint y: 236, distance: 84.7
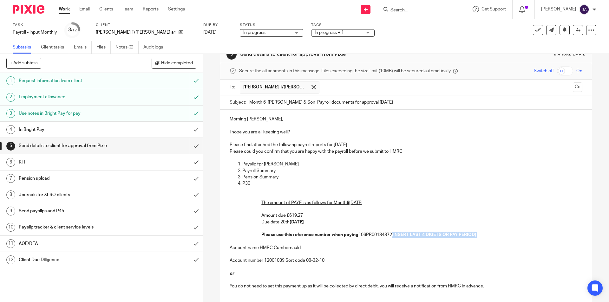
click at [394, 236] on p "The amount of PAYE is as follows for Month 6 September 2025 Amount due £619.27 …" at bounding box center [421, 215] width 321 height 45
click at [394, 237] on p "The amount of PAYE is as follows for Month 6 September 2025 Amount due £619.27 …" at bounding box center [421, 215] width 321 height 45
drag, startPoint x: 247, startPoint y: 290, endPoint x: 336, endPoint y: 280, distance: 88.7
click at [217, 272] on div "5 Send details to client for approval from Pixie Manual email Secure the attach…" at bounding box center [406, 178] width 406 height 248
drag, startPoint x: 445, startPoint y: 287, endPoint x: 195, endPoint y: 272, distance: 250.4
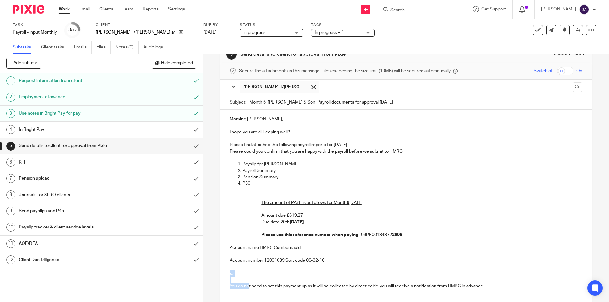
click at [195, 272] on div "+ Add subtask Hide completed Cancel + Add 1 Request information from client 2 E…" at bounding box center [304, 178] width 609 height 248
click at [440, 246] on p "Account name HMRC Cumbernauld" at bounding box center [406, 244] width 352 height 13
drag, startPoint x: 321, startPoint y: 223, endPoint x: 258, endPoint y: 210, distance: 64.4
click at [258, 210] on div "Morning Colin, I hope you are all keeping well? Please find attached the follow…" at bounding box center [405, 199] width 371 height 178
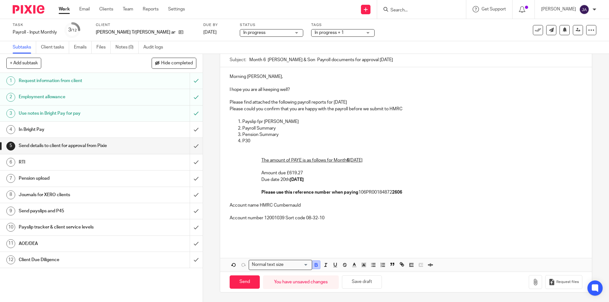
click at [316, 263] on icon "button" at bounding box center [316, 265] width 6 height 6
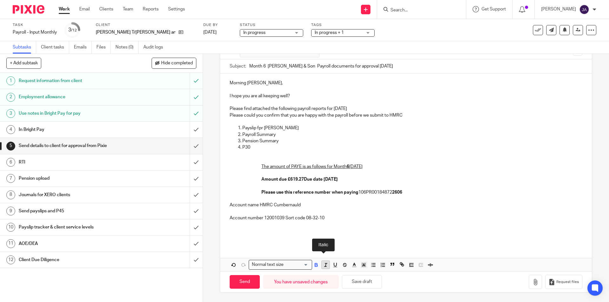
click at [326, 266] on icon "button" at bounding box center [326, 265] width 6 height 6
click at [303, 182] on em "Amount due £619.27 Due date 20th October 2025" at bounding box center [299, 179] width 76 height 4
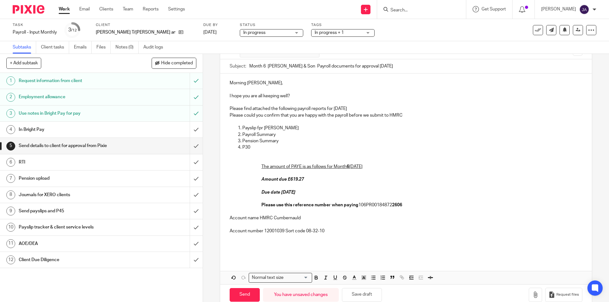
click at [261, 206] on strong "Please use this reference number when paying" at bounding box center [309, 205] width 97 height 4
click at [317, 194] on p "Due date 20th October 202" at bounding box center [421, 189] width 321 height 13
click at [428, 218] on p "Account name HMRC Cumbernauld" at bounding box center [406, 215] width 352 height 13
click at [285, 247] on p at bounding box center [406, 250] width 352 height 6
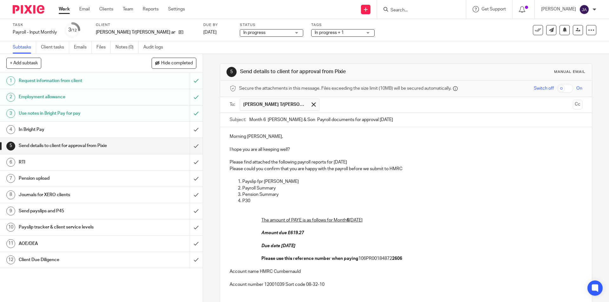
scroll to position [67, 0]
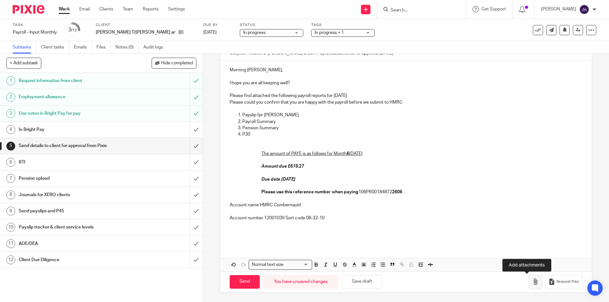
click at [532, 281] on icon "button" at bounding box center [535, 282] width 6 height 6
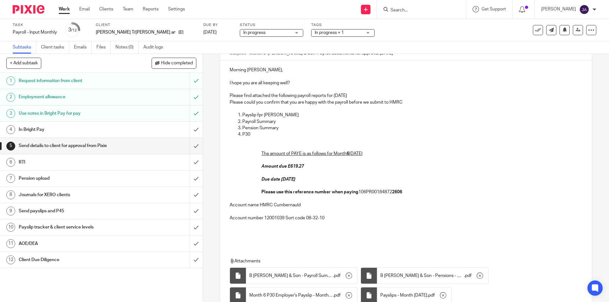
scroll to position [122, 0]
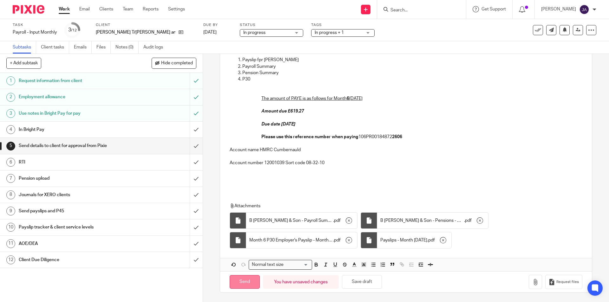
click at [246, 279] on input "Send" at bounding box center [245, 282] width 30 height 14
click at [107, 263] on h1 "Client Due Diligence" at bounding box center [74, 260] width 110 height 10
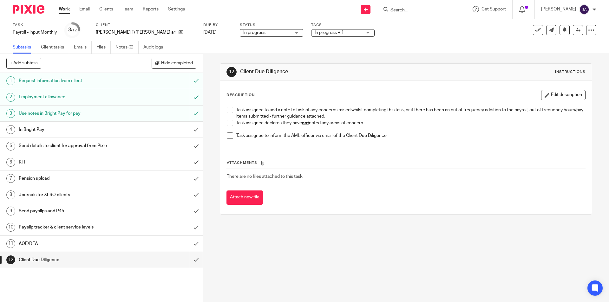
click at [227, 124] on span at bounding box center [230, 123] width 6 height 6
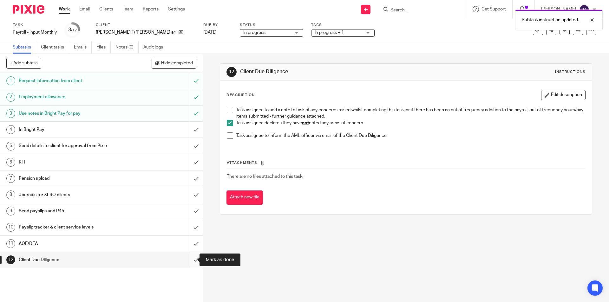
click at [189, 259] on input "submit" at bounding box center [101, 260] width 203 height 16
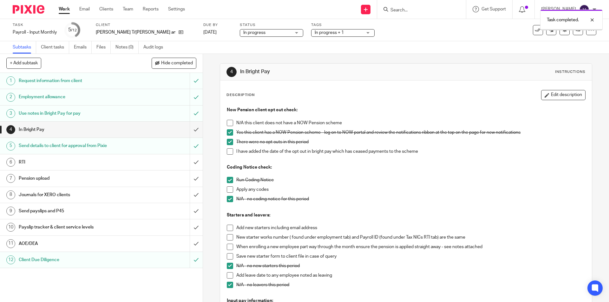
click at [110, 245] on h1 "AOE/DEA" at bounding box center [74, 244] width 110 height 10
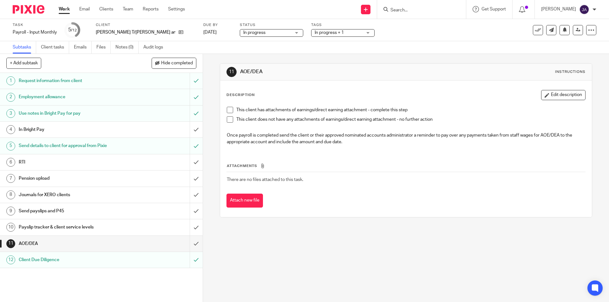
drag, startPoint x: 226, startPoint y: 119, endPoint x: 221, endPoint y: 130, distance: 12.2
click at [227, 119] on span at bounding box center [230, 119] width 6 height 6
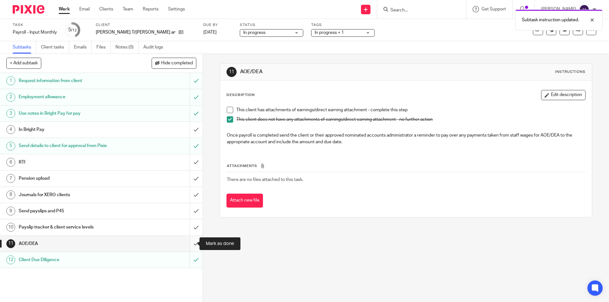
click at [190, 244] on input "submit" at bounding box center [101, 244] width 203 height 16
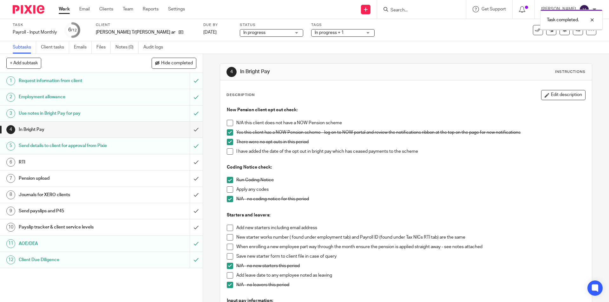
click at [108, 233] on link "10 Payslip tracker & client service levels" at bounding box center [95, 227] width 190 height 16
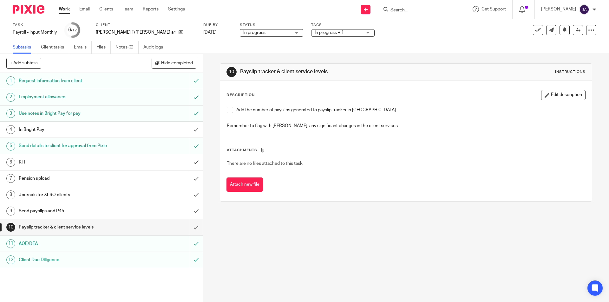
click at [228, 111] on span at bounding box center [230, 110] width 6 height 6
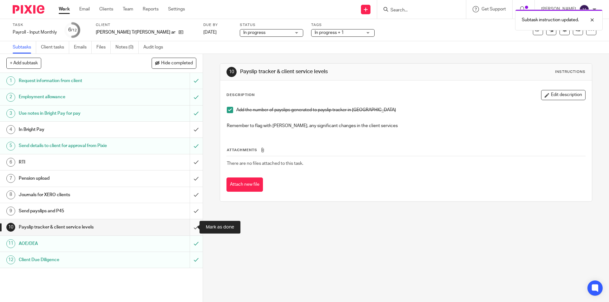
click at [191, 228] on input "submit" at bounding box center [101, 227] width 203 height 16
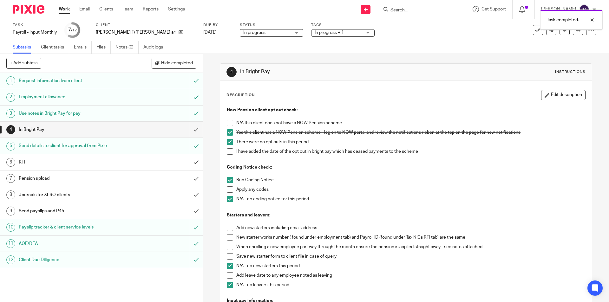
click at [97, 215] on h1 "Send payslips and P45" at bounding box center [74, 211] width 110 height 10
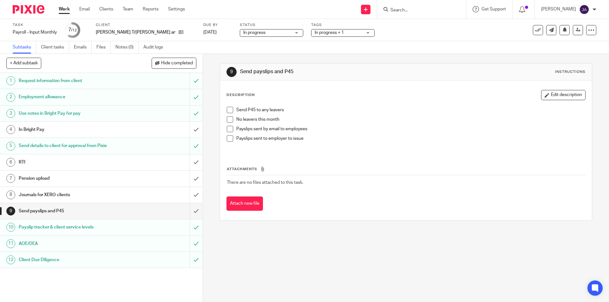
click at [229, 120] on span at bounding box center [230, 119] width 6 height 6
click at [229, 139] on span at bounding box center [230, 138] width 6 height 6
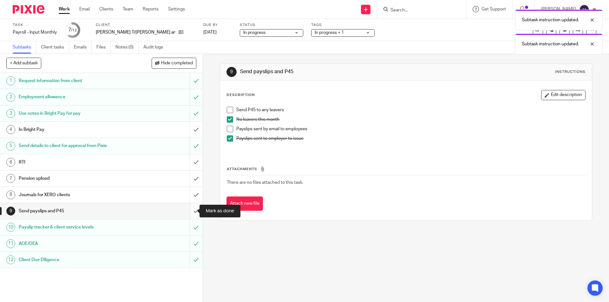
click at [190, 211] on input "submit" at bounding box center [101, 211] width 203 height 16
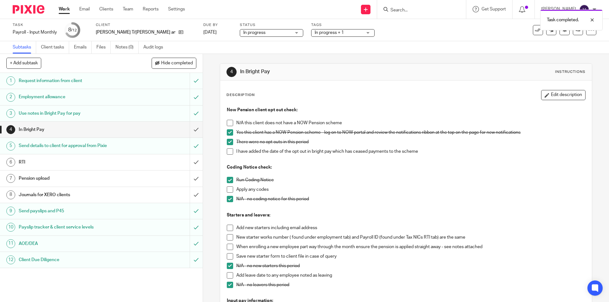
click at [28, 192] on h1 "Journals for XERO clients" at bounding box center [74, 195] width 110 height 10
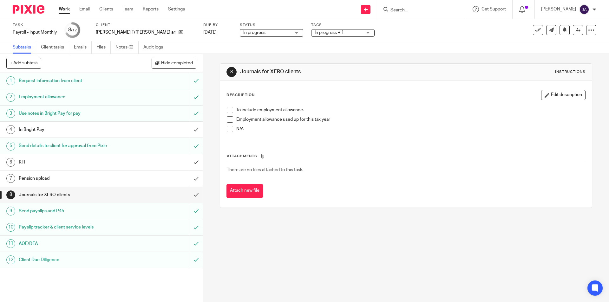
click at [227, 107] on span at bounding box center [230, 110] width 6 height 6
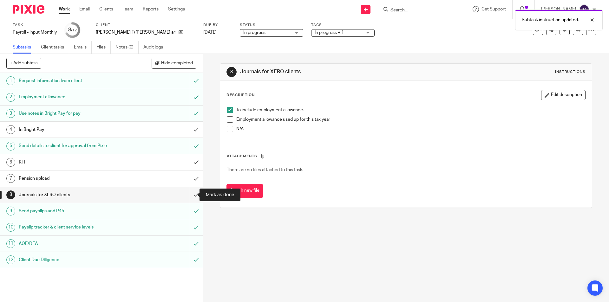
drag, startPoint x: 194, startPoint y: 194, endPoint x: 176, endPoint y: 212, distance: 24.9
click at [194, 194] on input "submit" at bounding box center [101, 195] width 203 height 16
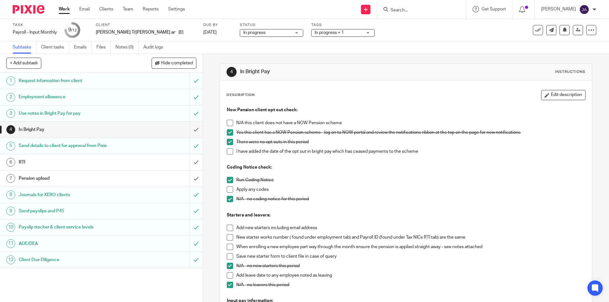
click at [62, 10] on link "Work" at bounding box center [64, 9] width 11 height 6
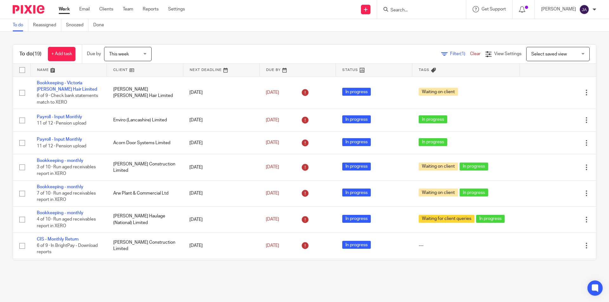
scroll to position [285, 0]
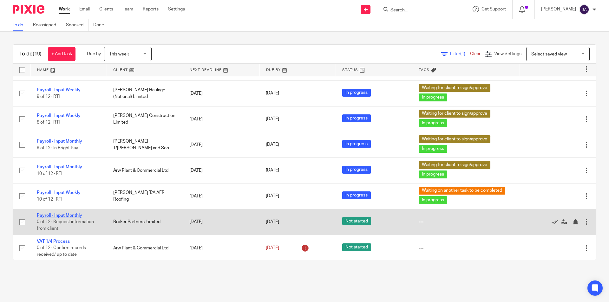
click at [57, 213] on link "Payroll - Input Monthly" at bounding box center [59, 215] width 45 height 4
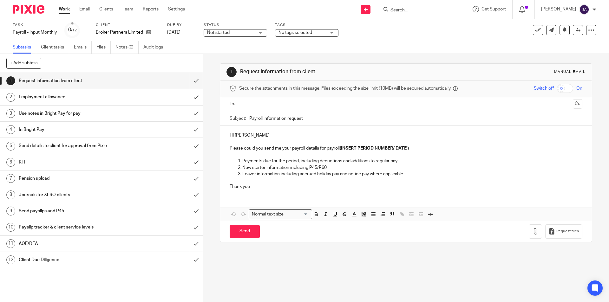
click at [207, 32] on div "Not started Not started" at bounding box center [235, 33] width 63 height 8
click at [213, 58] on li "In progress" at bounding box center [235, 55] width 63 height 13
click at [308, 34] on span "No tags selected" at bounding box center [295, 32] width 34 height 4
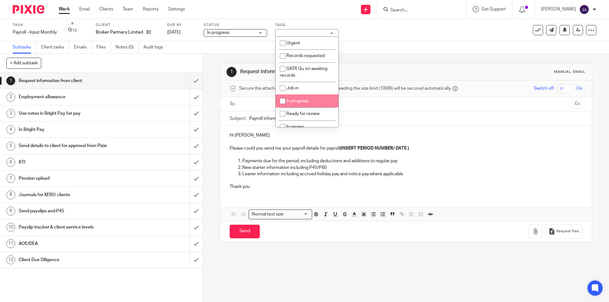
click at [304, 100] on span "In progress" at bounding box center [297, 101] width 22 height 4
checkbox input "true"
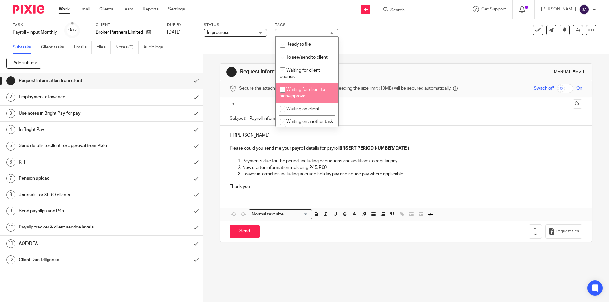
scroll to position [127, 0]
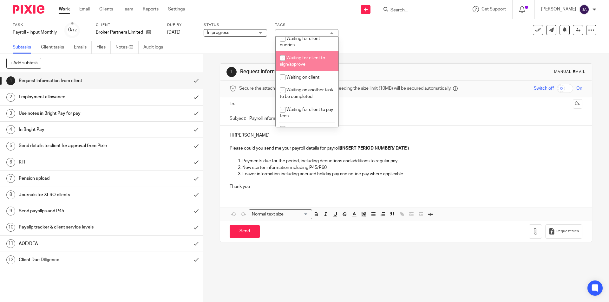
click at [304, 63] on span "Waiting for client to sign/approve" at bounding box center [302, 61] width 45 height 11
checkbox input "true"
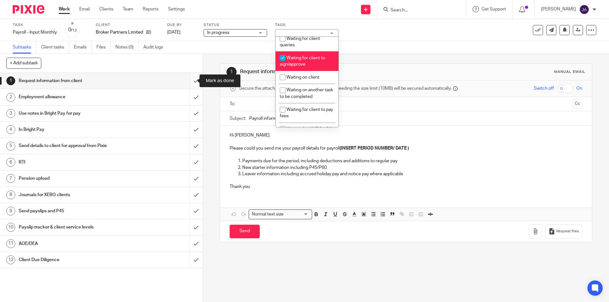
click at [188, 80] on input "submit" at bounding box center [101, 81] width 203 height 16
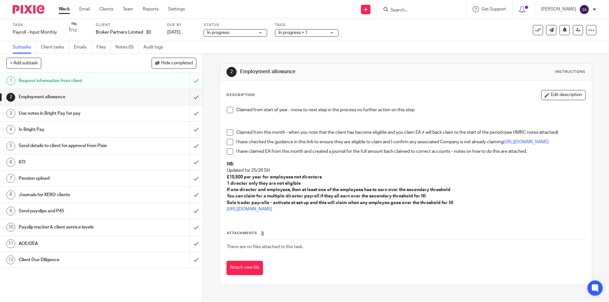
click at [228, 111] on span at bounding box center [230, 110] width 6 height 6
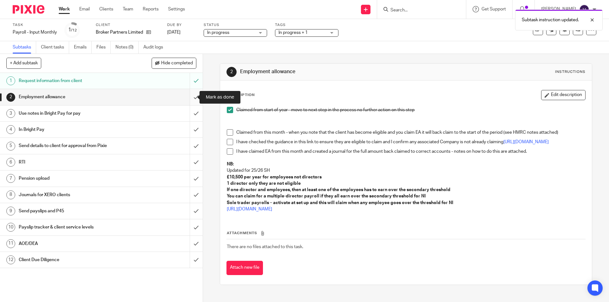
click at [191, 102] on input "submit" at bounding box center [101, 97] width 203 height 16
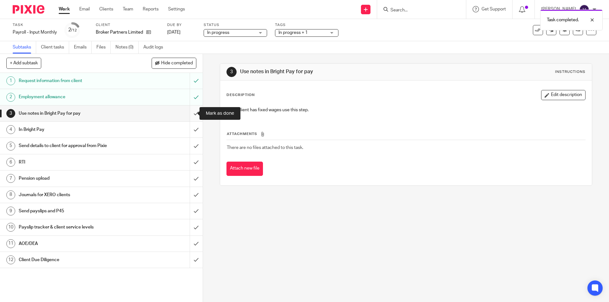
click at [190, 113] on input "submit" at bounding box center [101, 114] width 203 height 16
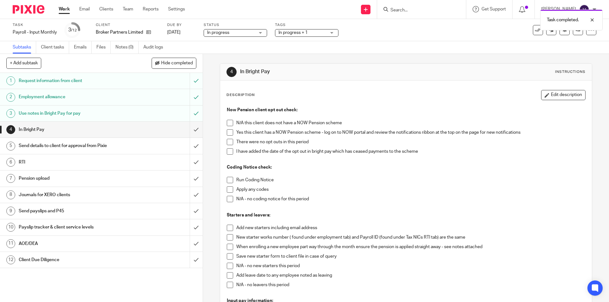
click at [228, 132] on span at bounding box center [230, 132] width 6 height 6
click at [228, 125] on span at bounding box center [230, 123] width 6 height 6
click at [227, 181] on span at bounding box center [230, 180] width 6 height 6
click at [228, 201] on span at bounding box center [230, 199] width 6 height 6
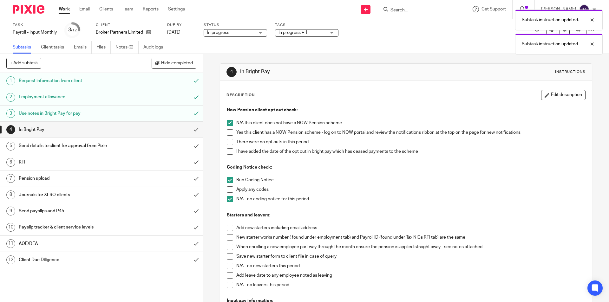
scroll to position [127, 0]
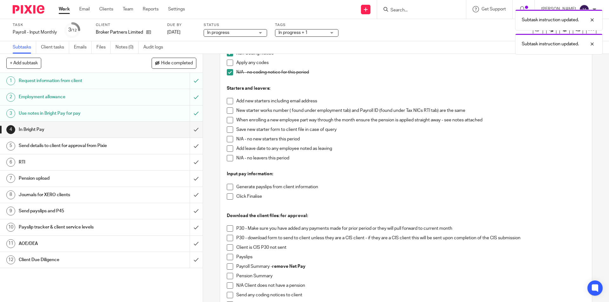
click at [230, 139] on span at bounding box center [230, 139] width 6 height 6
click at [227, 156] on span at bounding box center [230, 158] width 6 height 6
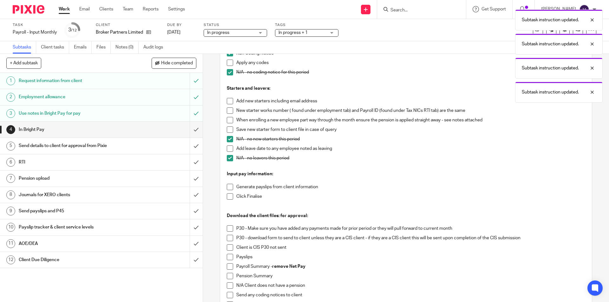
click at [227, 189] on span at bounding box center [230, 187] width 6 height 6
click at [228, 197] on span at bounding box center [230, 196] width 6 height 6
click at [227, 230] on span at bounding box center [230, 229] width 6 height 6
click at [227, 237] on span at bounding box center [230, 238] width 6 height 6
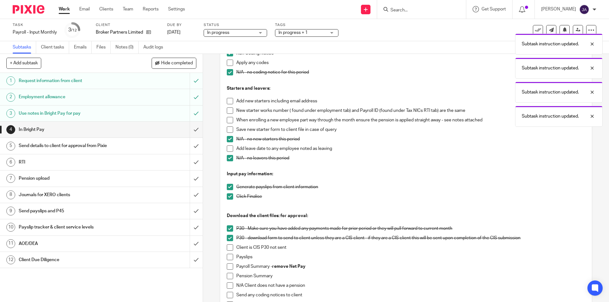
click at [228, 257] on span at bounding box center [230, 257] width 6 height 6
click at [228, 264] on span at bounding box center [230, 267] width 6 height 6
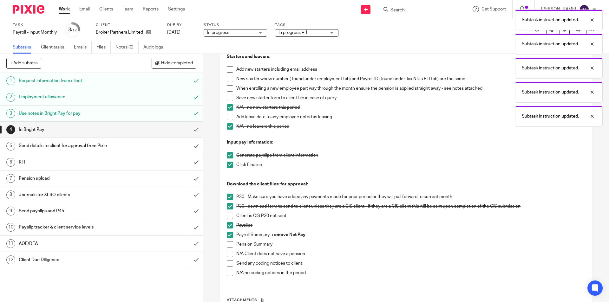
click at [227, 256] on span at bounding box center [230, 254] width 6 height 6
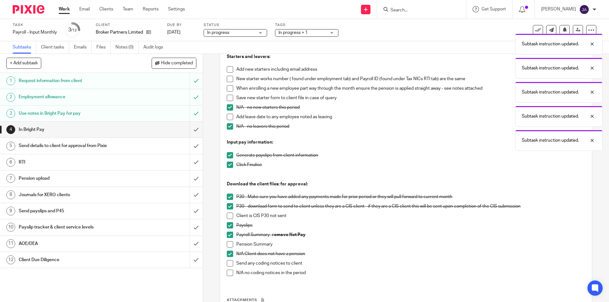
click at [228, 275] on span at bounding box center [230, 273] width 6 height 6
click at [192, 128] on input "submit" at bounding box center [101, 130] width 203 height 16
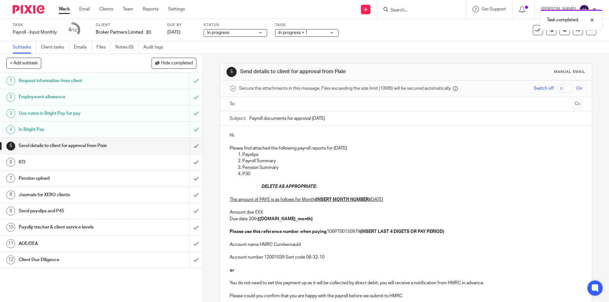
click at [244, 105] on input "text" at bounding box center [405, 104] width 329 height 7
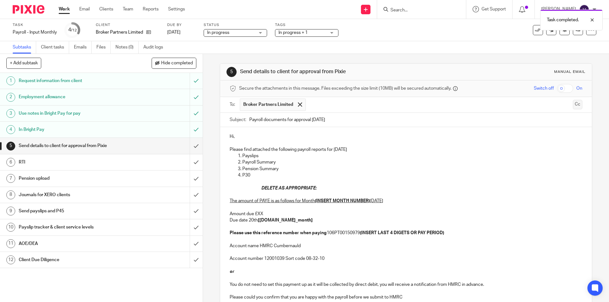
click at [573, 106] on button "Cc" at bounding box center [578, 105] width 10 height 10
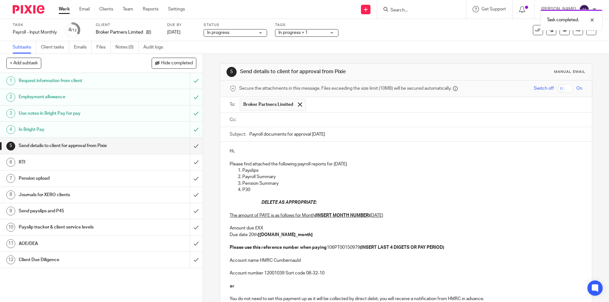
click at [250, 119] on input "text" at bounding box center [410, 119] width 338 height 7
click at [249, 136] on input "Payroll documents for approval [DATE]" at bounding box center [415, 136] width 333 height 14
paste input "Month 5 Broker Partsners Ltd."
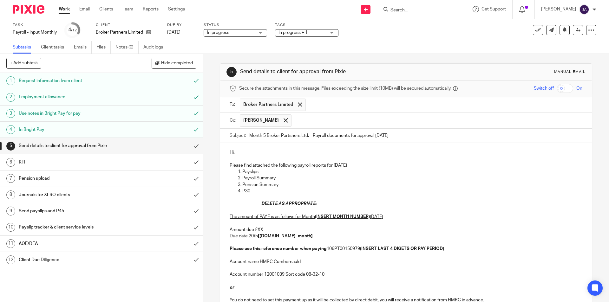
drag, startPoint x: 263, startPoint y: 137, endPoint x: 265, endPoint y: 139, distance: 3.4
click at [263, 138] on input "Month 5 Broker Partsners Ltd. Payroll documents for approval [DATE]" at bounding box center [415, 136] width 333 height 14
type input "Month 6 Broker Partsners Ltd. Payroll documents for approval [DATE]"
click at [326, 146] on div "Hi, Please find attached the following payroll reports for [DATE] Payslips Payr…" at bounding box center [405, 232] width 371 height 178
drag, startPoint x: 237, startPoint y: 153, endPoint x: 227, endPoint y: 153, distance: 10.1
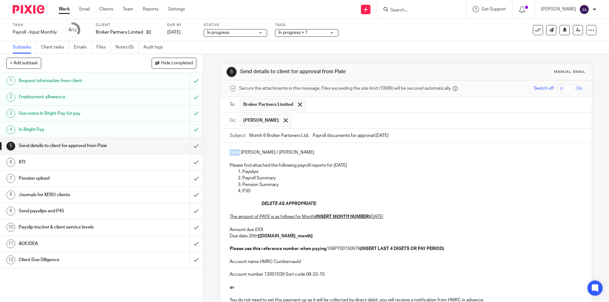
click at [227, 153] on div "Hello [PERSON_NAME] / [PERSON_NAME] Please find attached the following payroll …" at bounding box center [405, 232] width 371 height 178
click at [274, 153] on p "Morning Ben / [PERSON_NAME]" at bounding box center [406, 152] width 352 height 6
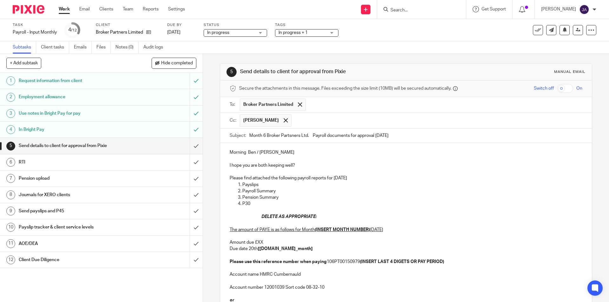
click at [376, 183] on p "Payslips" at bounding box center [412, 185] width 340 height 6
click at [380, 176] on p "Please find attached the following payroll reports for [DATE]" at bounding box center [406, 178] width 352 height 6
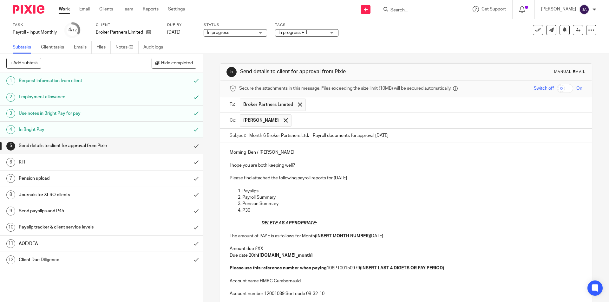
scroll to position [95, 0]
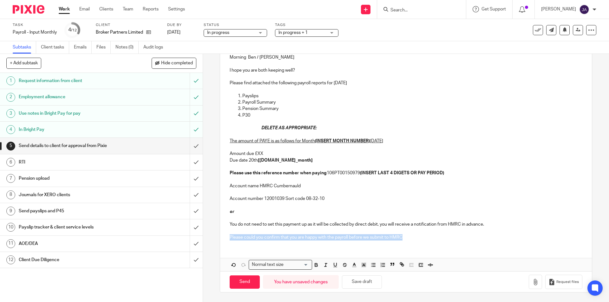
drag, startPoint x: 402, startPoint y: 240, endPoint x: 206, endPoint y: 242, distance: 197.0
click at [206, 242] on div "5 Send details to client for approval from Pixie Manual email Secure the attach…" at bounding box center [406, 178] width 406 height 248
drag, startPoint x: 277, startPoint y: 234, endPoint x: 268, endPoint y: 242, distance: 11.7
click at [268, 242] on div "Morning [PERSON_NAME] / [PERSON_NAME] I hope you are both keeping well? Please …" at bounding box center [405, 147] width 371 height 198
drag, startPoint x: 386, startPoint y: 242, endPoint x: 213, endPoint y: 243, distance: 172.2
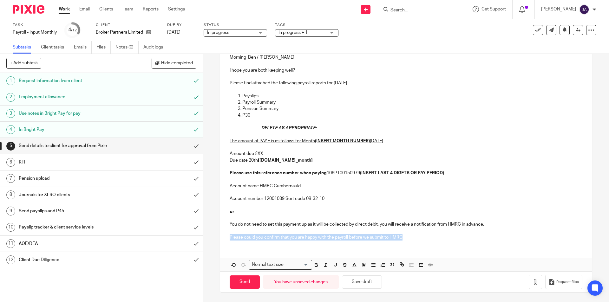
click at [213, 243] on div "5 Send details to client for approval from Pixie Manual email Secure the attach…" at bounding box center [406, 178] width 406 height 248
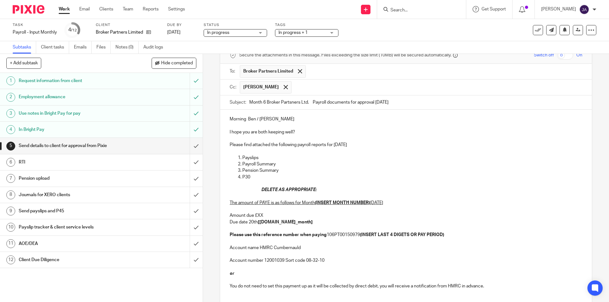
click at [368, 146] on p "Please find attached the following payroll reports for [DATE]" at bounding box center [406, 145] width 352 height 6
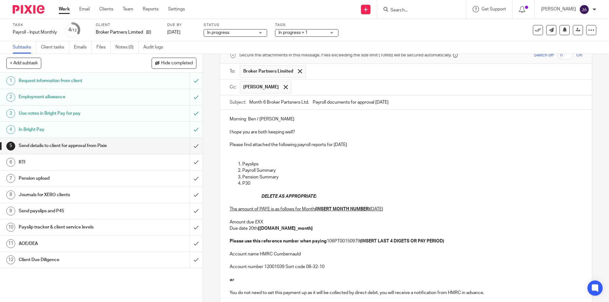
click at [254, 150] on p at bounding box center [406, 151] width 352 height 6
click at [281, 177] on p "Pension Summary" at bounding box center [412, 177] width 340 height 6
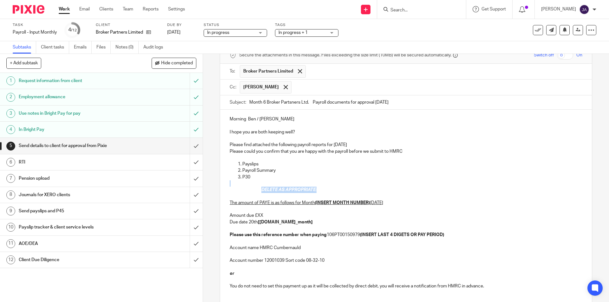
drag, startPoint x: 303, startPoint y: 189, endPoint x: 235, endPoint y: 187, distance: 67.6
click at [235, 187] on div "Morning Ben / Simon I hope you are both keeping well? Please find attached the …" at bounding box center [405, 205] width 371 height 191
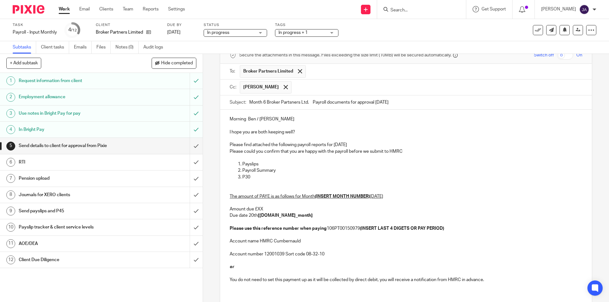
click at [367, 196] on u "(INSERT MONTH NUMBER)" at bounding box center [342, 196] width 55 height 4
click at [370, 196] on u "September 2025" at bounding box center [376, 196] width 13 height 4
click at [261, 208] on p "The amount of PAYE is as follows for Month 6 September 2025 Amount due £XX Due …" at bounding box center [406, 209] width 352 height 45
click at [264, 210] on p "The amount of PAYE is as follows for Month 6 September 2025 Amount due £XX Due …" at bounding box center [406, 209] width 352 height 45
click at [278, 217] on strong "[date.next_month]" at bounding box center [285, 215] width 55 height 4
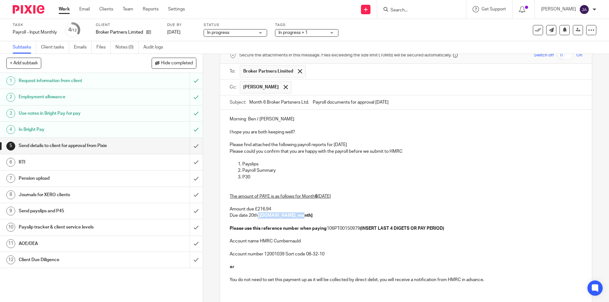
drag, startPoint x: 298, startPoint y: 215, endPoint x: 257, endPoint y: 217, distance: 41.6
click at [257, 217] on p "The amount of PAYE is as follows for Month 6 September 2025 Amount due £216.94 …" at bounding box center [406, 209] width 352 height 45
drag, startPoint x: 450, startPoint y: 229, endPoint x: 362, endPoint y: 228, distance: 88.2
click at [362, 228] on p "The amount of PAYE is as follows for Month 6 September 2025 Amount due £216.94 …" at bounding box center [406, 209] width 352 height 45
click at [368, 219] on p "The amount of PAYE is as follows for Month 6 September 2025 Amount due £216.94 …" at bounding box center [406, 209] width 352 height 45
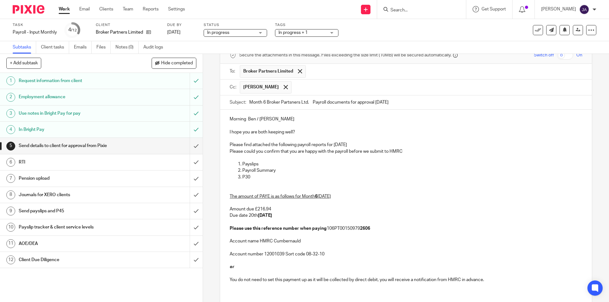
drag, startPoint x: 494, startPoint y: 282, endPoint x: 154, endPoint y: 264, distance: 341.1
click at [154, 264] on div "+ Add subtask Hide completed Cancel + Add 1 Request information from client 2 E…" at bounding box center [304, 178] width 609 height 248
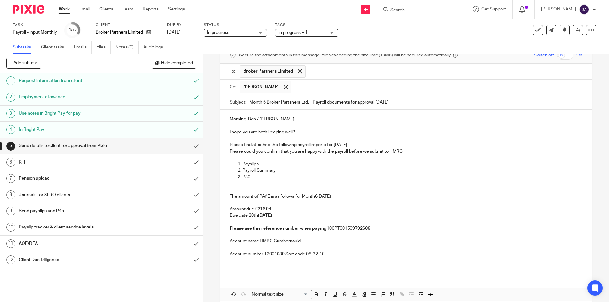
click at [269, 267] on p at bounding box center [406, 267] width 352 height 6
drag, startPoint x: 405, startPoint y: 152, endPoint x: 220, endPoint y: 152, distance: 185.2
click at [220, 152] on div "Morning Ben / Simon I hope you are both keeping well? Please find attached the …" at bounding box center [405, 192] width 371 height 165
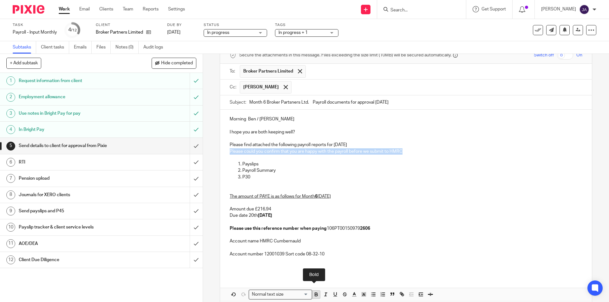
click at [315, 295] on icon "button" at bounding box center [316, 295] width 6 height 6
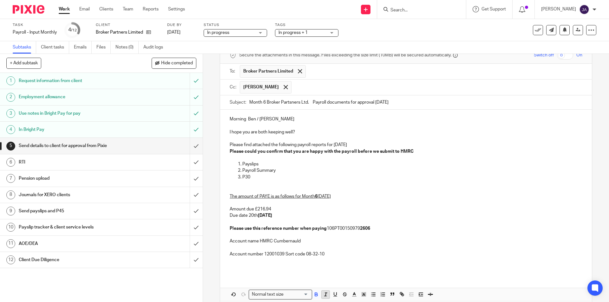
click at [325, 294] on line "button" at bounding box center [325, 294] width 1 height 3
drag, startPoint x: 318, startPoint y: 269, endPoint x: 292, endPoint y: 262, distance: 26.2
click at [317, 269] on p at bounding box center [406, 267] width 352 height 6
click at [288, 264] on div "Morning Ben / Simon I hope you are both keeping well? Please find attached the …" at bounding box center [405, 192] width 371 height 165
drag, startPoint x: 262, startPoint y: 216, endPoint x: 224, endPoint y: 212, distance: 38.6
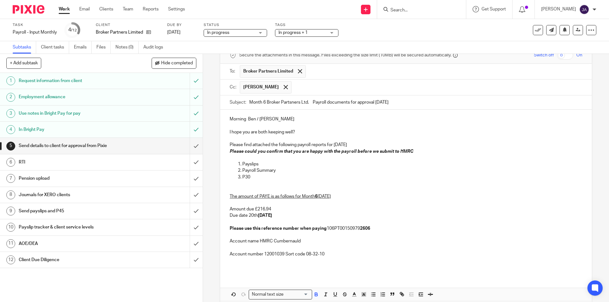
click at [221, 211] on div "Morning Ben / Simon I hope you are both keeping well? Please find attached the …" at bounding box center [405, 192] width 371 height 165
click at [315, 293] on icon "button" at bounding box center [316, 294] width 2 height 2
click at [323, 293] on icon "button" at bounding box center [326, 295] width 6 height 6
click at [431, 232] on p "Account name HMRC Cumbernauld" at bounding box center [406, 238] width 352 height 13
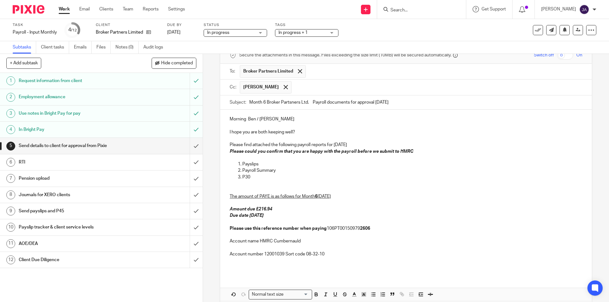
scroll to position [63, 0]
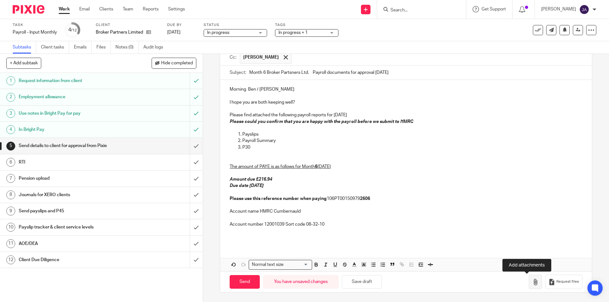
click at [532, 283] on icon "button" at bounding box center [535, 282] width 6 height 6
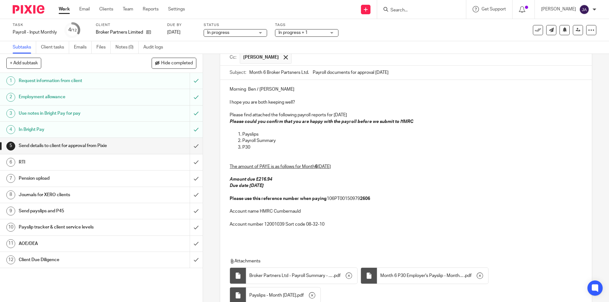
scroll to position [119, 0]
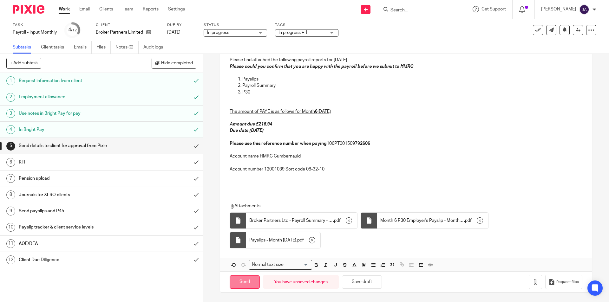
click at [249, 285] on input "Send" at bounding box center [245, 283] width 30 height 14
type input "Sent"
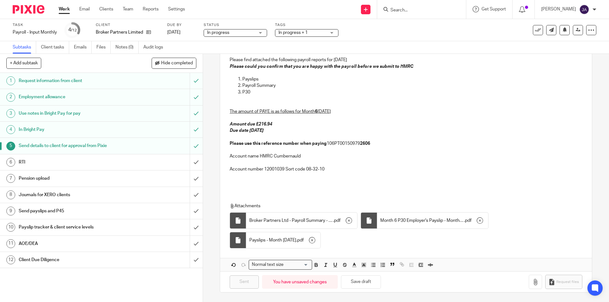
click at [52, 257] on h1 "Client Due Diligence" at bounding box center [74, 260] width 110 height 10
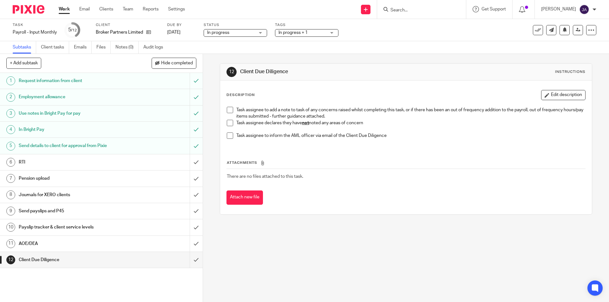
click at [227, 124] on span at bounding box center [230, 123] width 6 height 6
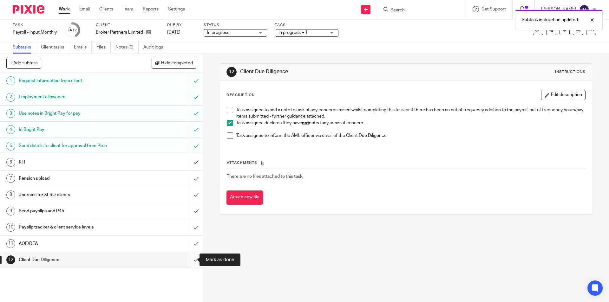
click at [188, 258] on input "submit" at bounding box center [101, 260] width 203 height 16
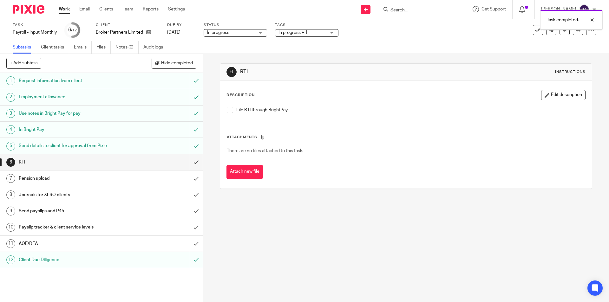
click at [121, 249] on link "11 AOE/DEA" at bounding box center [95, 244] width 190 height 16
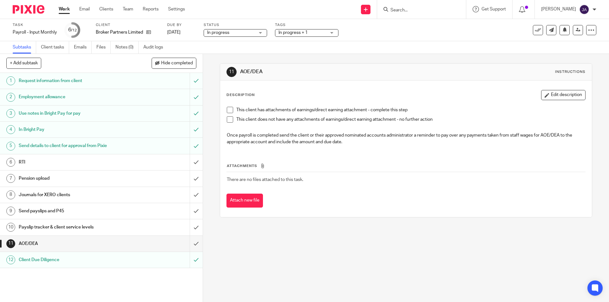
click at [227, 121] on span at bounding box center [230, 119] width 6 height 6
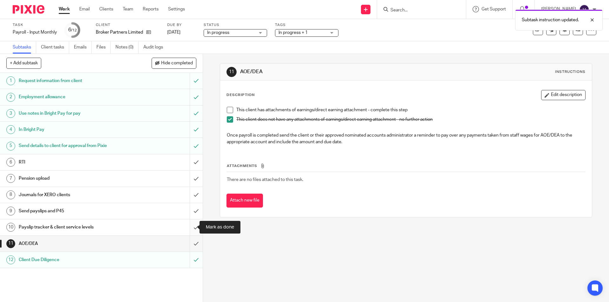
click at [191, 229] on input "submit" at bounding box center [101, 227] width 203 height 16
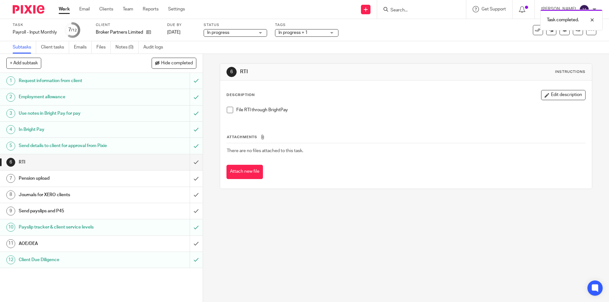
click at [114, 245] on h1 "AOE/DEA" at bounding box center [74, 244] width 110 height 10
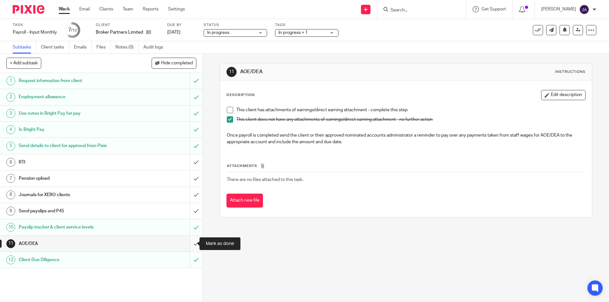
click at [189, 244] on input "submit" at bounding box center [101, 244] width 203 height 16
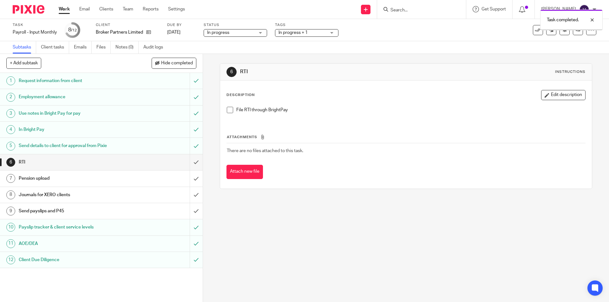
click at [115, 231] on h1 "Payslip tracker & client service levels" at bounding box center [74, 228] width 110 height 10
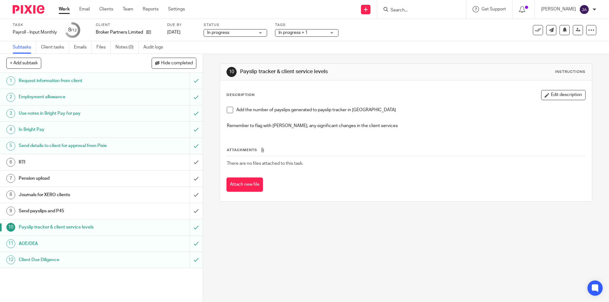
click at [227, 111] on span at bounding box center [230, 110] width 6 height 6
click at [82, 213] on h1 "Send payslips and P45" at bounding box center [74, 211] width 110 height 10
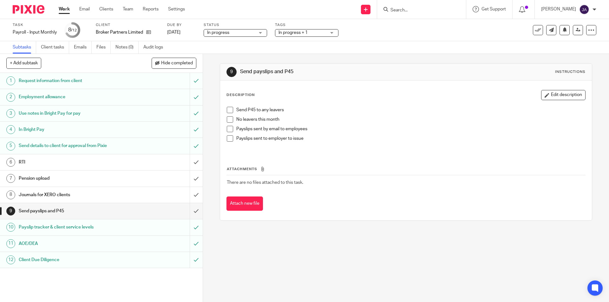
click at [228, 118] on span at bounding box center [230, 119] width 6 height 6
drag, startPoint x: 228, startPoint y: 136, endPoint x: 226, endPoint y: 139, distance: 4.0
click at [228, 136] on span at bounding box center [230, 138] width 6 height 6
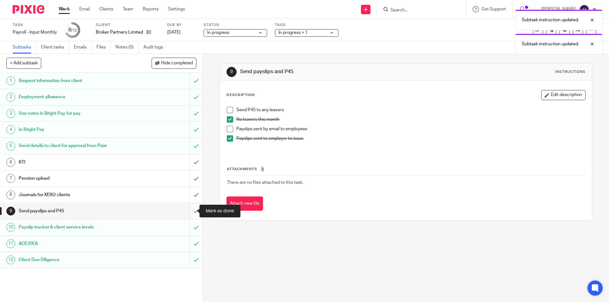
click at [193, 211] on input "submit" at bounding box center [101, 211] width 203 height 16
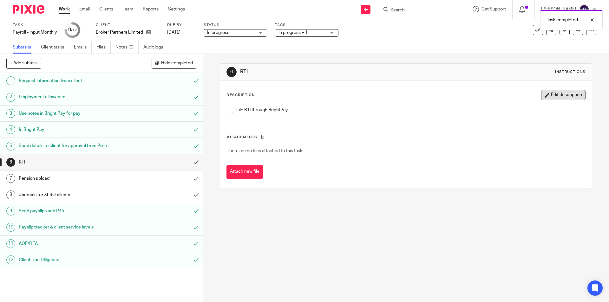
click at [545, 94] on icon "button" at bounding box center [547, 95] width 5 height 5
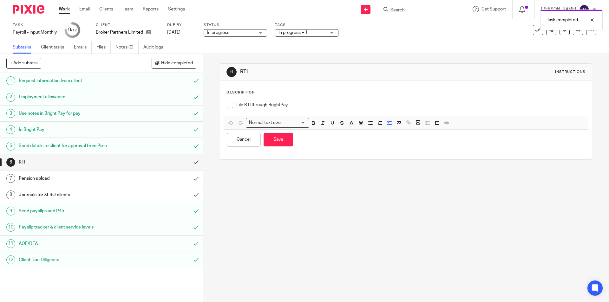
click at [115, 195] on h1 "Journals for XERO clients" at bounding box center [74, 195] width 110 height 10
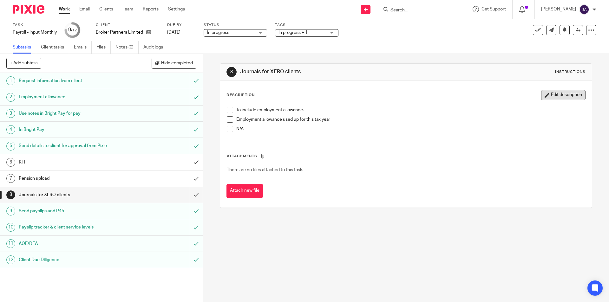
click at [571, 98] on button "Edit description" at bounding box center [563, 95] width 44 height 10
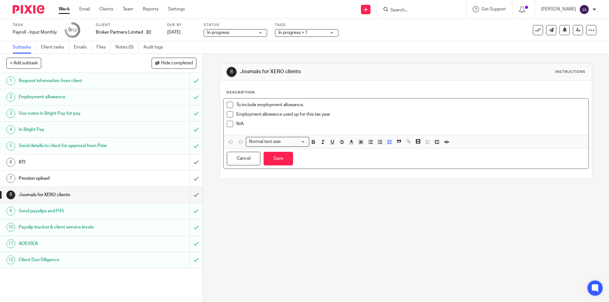
click at [284, 126] on p "N/A" at bounding box center [410, 124] width 349 height 6
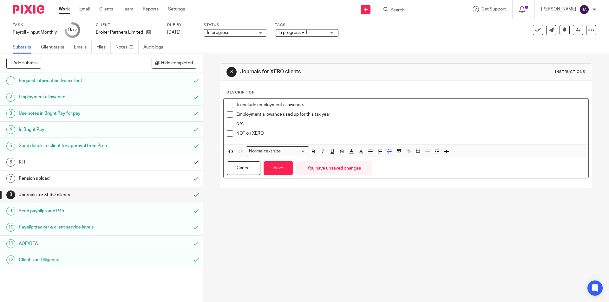
click at [227, 136] on span at bounding box center [230, 133] width 6 height 6
click at [277, 170] on button "Save" at bounding box center [278, 168] width 29 height 14
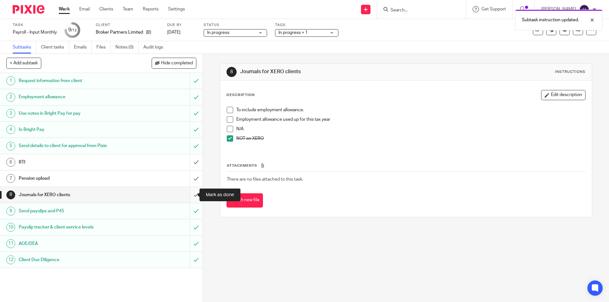
click at [192, 195] on input "submit" at bounding box center [101, 195] width 203 height 16
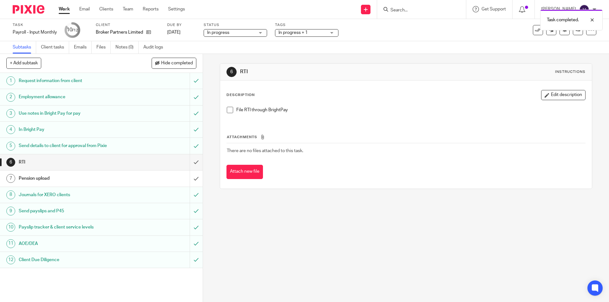
click at [139, 178] on div "Pension upload" at bounding box center [101, 179] width 165 height 10
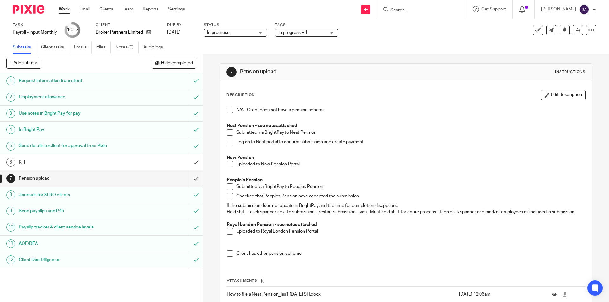
click at [227, 112] on span at bounding box center [230, 110] width 6 height 6
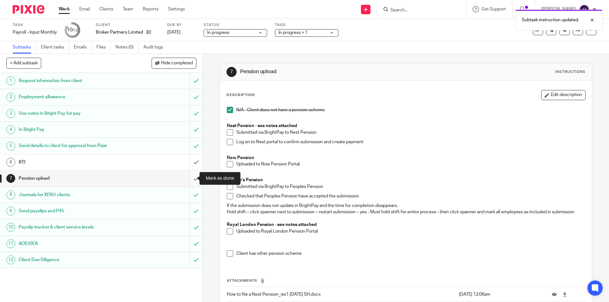
click at [190, 180] on input "submit" at bounding box center [101, 179] width 203 height 16
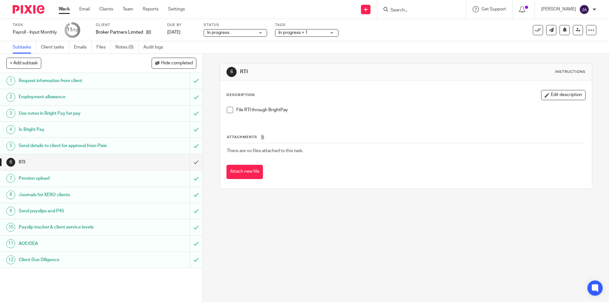
click at [62, 9] on link "Work" at bounding box center [64, 9] width 11 height 6
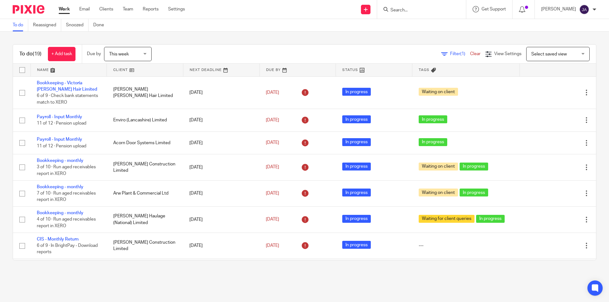
click at [119, 70] on link at bounding box center [145, 70] width 76 height 13
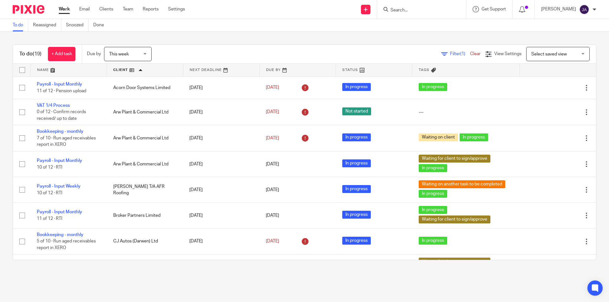
scroll to position [95, 0]
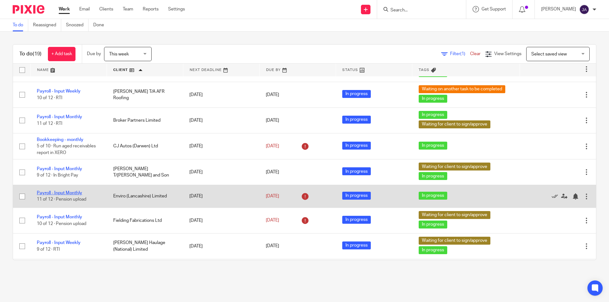
click at [57, 193] on link "Payroll - Input Monthly" at bounding box center [59, 193] width 45 height 4
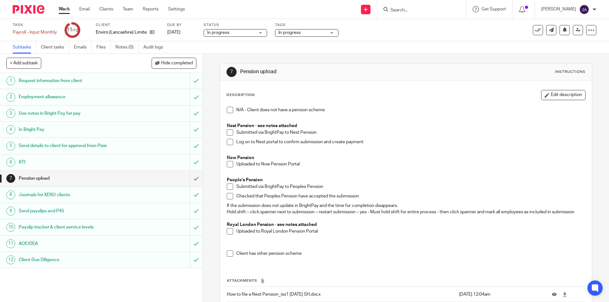
click at [300, 34] on span "In progress" at bounding box center [289, 32] width 22 height 4
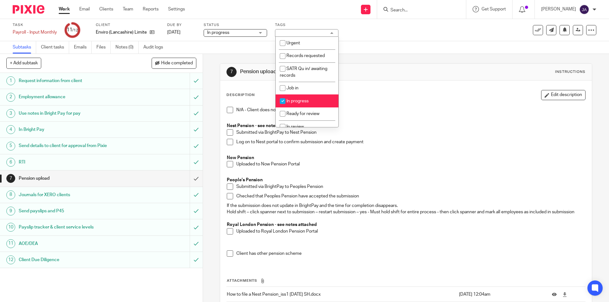
click at [300, 102] on span "In progress" at bounding box center [297, 101] width 22 height 4
checkbox input "false"
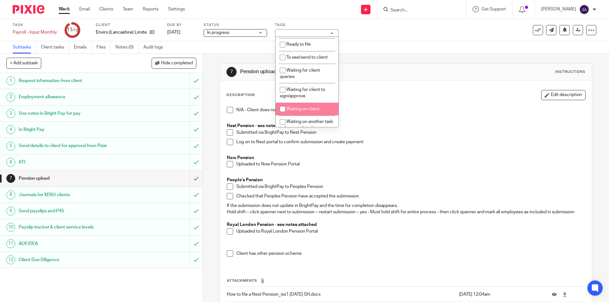
scroll to position [159, 0]
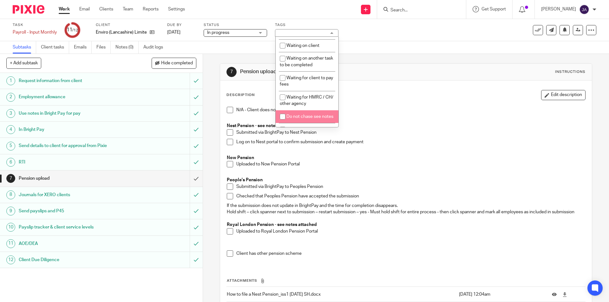
click at [444, 130] on p "Submitted via BrightPay to Nest Pension" at bounding box center [410, 132] width 349 height 6
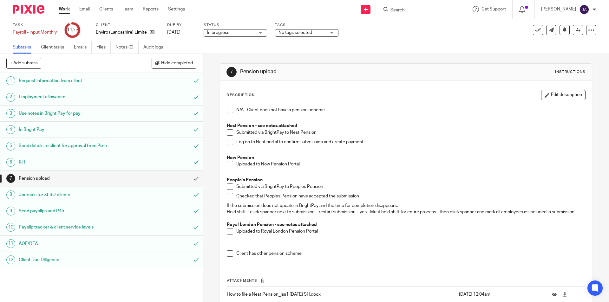
click at [230, 133] on span at bounding box center [230, 132] width 6 height 6
click at [228, 145] on span at bounding box center [230, 142] width 6 height 6
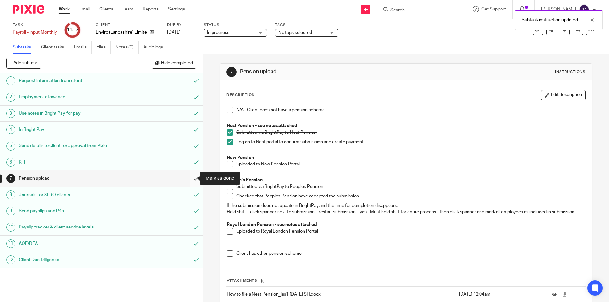
click at [191, 175] on input "submit" at bounding box center [101, 179] width 203 height 16
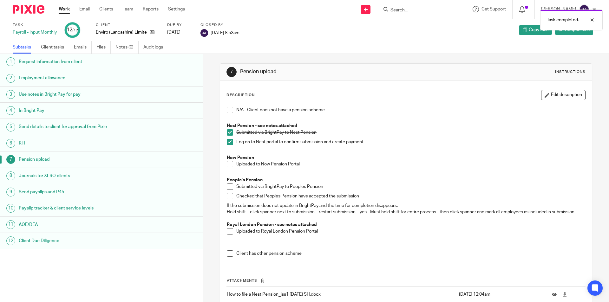
click at [64, 8] on link "Work" at bounding box center [64, 9] width 11 height 6
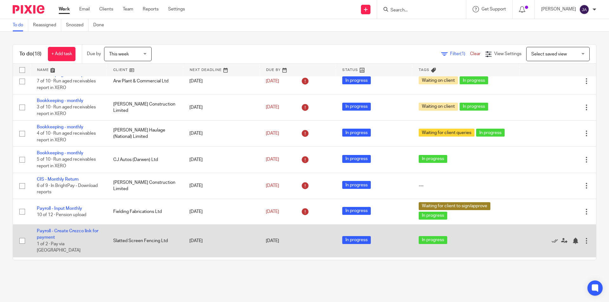
scroll to position [95, 0]
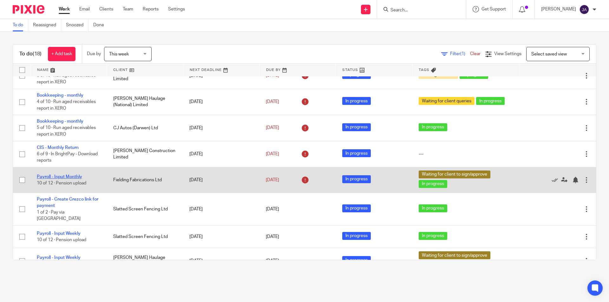
click at [73, 178] on link "Payroll - Input Monthly" at bounding box center [59, 177] width 45 height 4
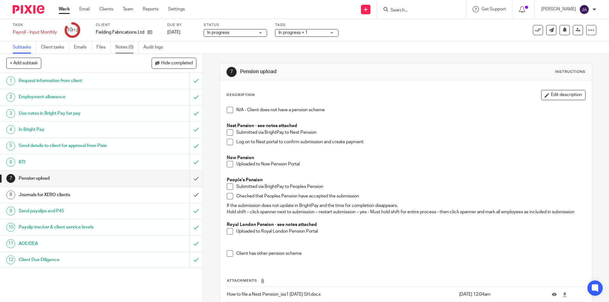
click at [126, 47] on link "Notes (0)" at bounding box center [126, 47] width 23 height 12
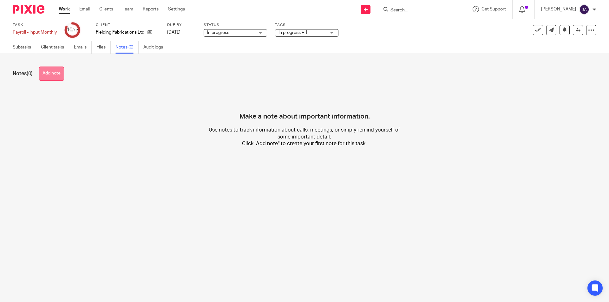
click at [58, 73] on button "Add note" at bounding box center [51, 74] width 25 height 14
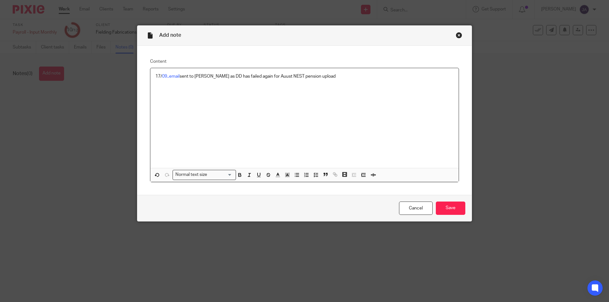
click at [261, 78] on p "17/ 09..email sent to [PERSON_NAME] as DD has failed again for Auust NEST pensi…" at bounding box center [304, 76] width 298 height 6
click at [266, 77] on p "17/ 09..email sent to [PERSON_NAME] as DD has failed again for Auust NEST pensi…" at bounding box center [304, 76] width 298 height 6
click at [297, 121] on div "17/ 09..email sent to [PERSON_NAME] as DD has failed again for August NEST pens…" at bounding box center [304, 118] width 308 height 100
click at [286, 103] on div "17/ 09..email sent to [PERSON_NAME] as DD has failed again for August NEST pens…" at bounding box center [304, 118] width 308 height 100
click at [167, 78] on link "09..email" at bounding box center [170, 76] width 17 height 4
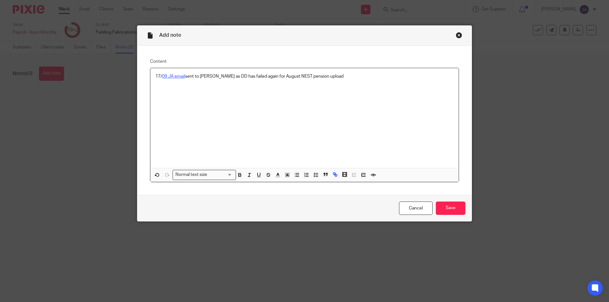
click at [182, 78] on link "09 JA email" at bounding box center [173, 76] width 23 height 4
click at [194, 101] on div "17/ 09 JA email sent to [PERSON_NAME] as DD has failed again for August NEST pe…" at bounding box center [304, 118] width 308 height 100
click at [327, 80] on div "17/ 09 JA email sent to [PERSON_NAME] as DD has failed again for August NEST pe…" at bounding box center [304, 118] width 308 height 100
click at [451, 211] on input "Save" at bounding box center [450, 209] width 29 height 14
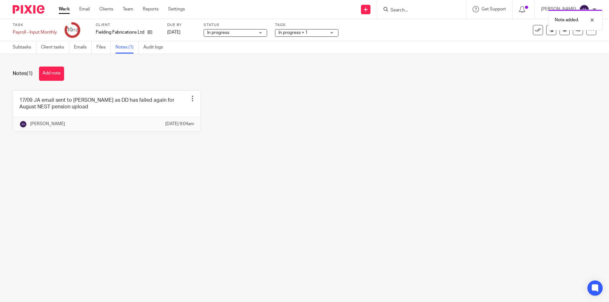
click at [61, 8] on link "Work" at bounding box center [64, 9] width 11 height 6
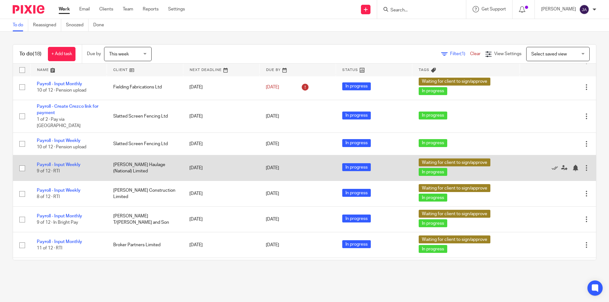
scroll to position [156, 0]
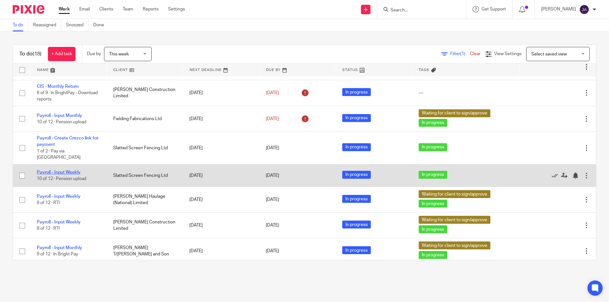
click at [52, 170] on link "Payroll - Input Weekly" at bounding box center [59, 172] width 44 height 4
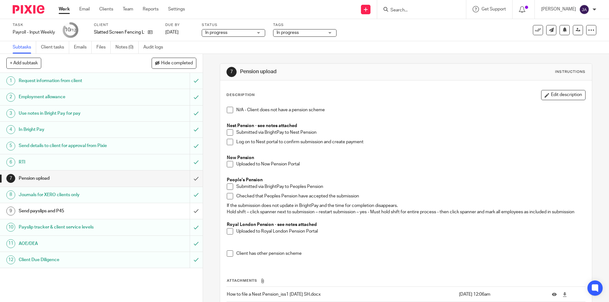
click at [232, 130] on li "Submitted via BrightPay to Nest Pension" at bounding box center [406, 134] width 358 height 10
click at [227, 131] on span at bounding box center [230, 132] width 6 height 6
click at [227, 141] on span at bounding box center [230, 142] width 6 height 6
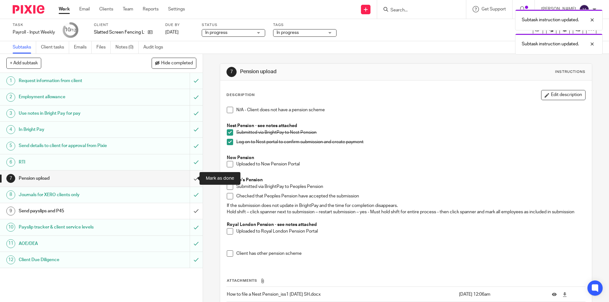
click at [187, 177] on input "submit" at bounding box center [101, 179] width 203 height 16
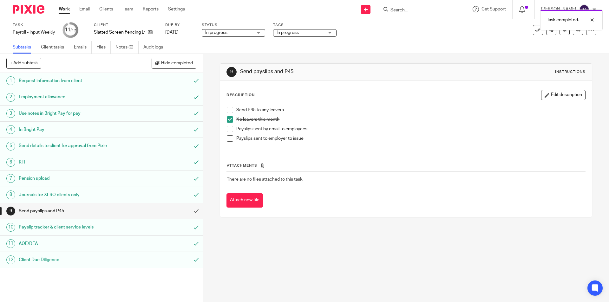
click at [62, 11] on link "Work" at bounding box center [64, 9] width 11 height 6
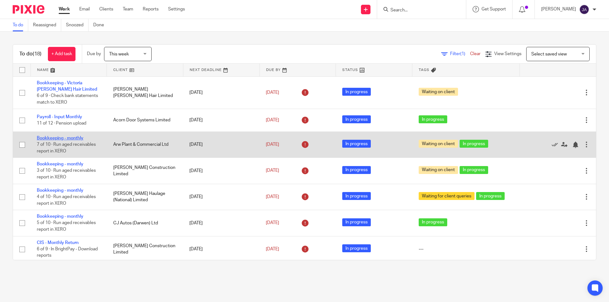
click at [80, 138] on link "Bookkeeping - monthly" at bounding box center [60, 138] width 47 height 4
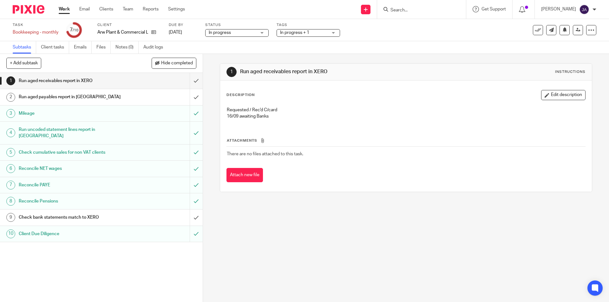
click at [62, 9] on link "Work" at bounding box center [64, 9] width 11 height 6
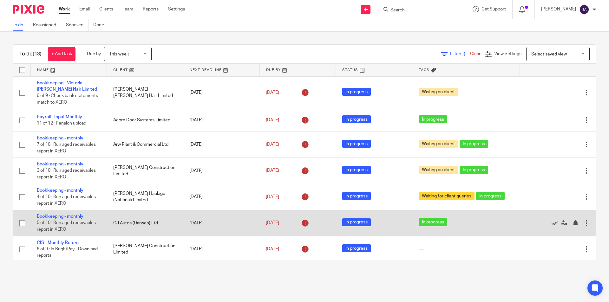
scroll to position [63, 0]
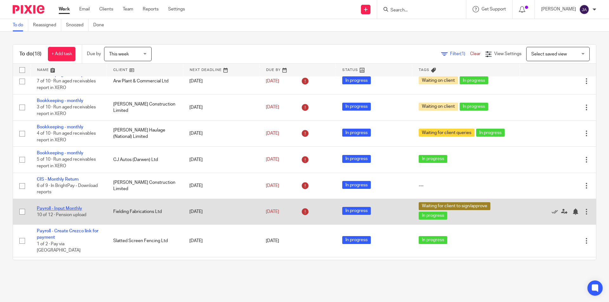
click at [75, 210] on link "Payroll - Input Monthly" at bounding box center [59, 208] width 45 height 4
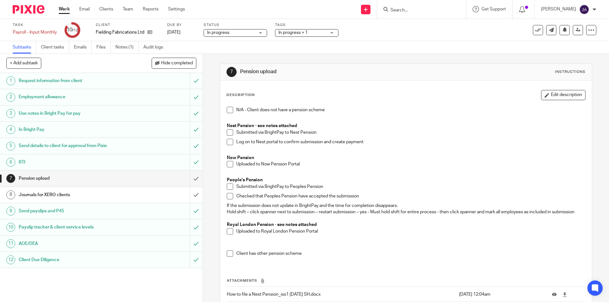
click at [127, 195] on div "Journals for XERO clients" at bounding box center [101, 195] width 165 height 10
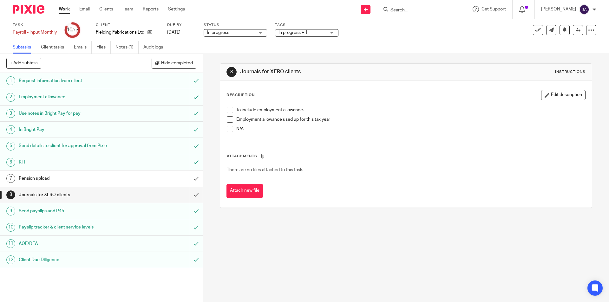
click at [228, 107] on span at bounding box center [230, 110] width 6 height 6
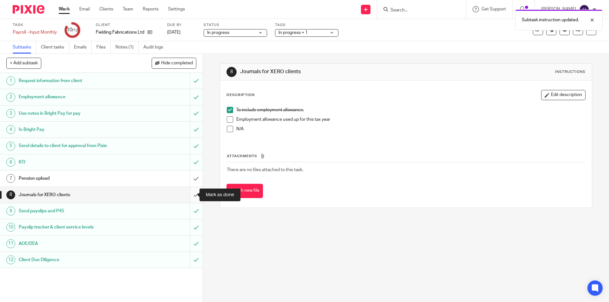
click at [188, 193] on input "submit" at bounding box center [101, 195] width 203 height 16
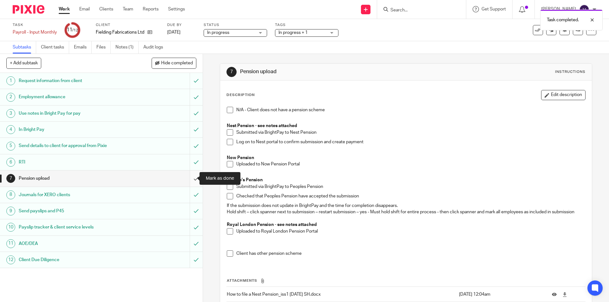
click at [190, 180] on input "submit" at bounding box center [101, 179] width 203 height 16
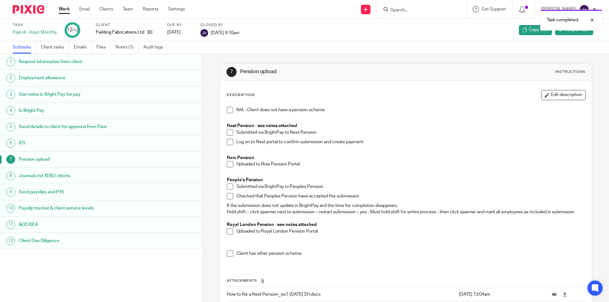
click at [67, 8] on link "Work" at bounding box center [64, 9] width 11 height 6
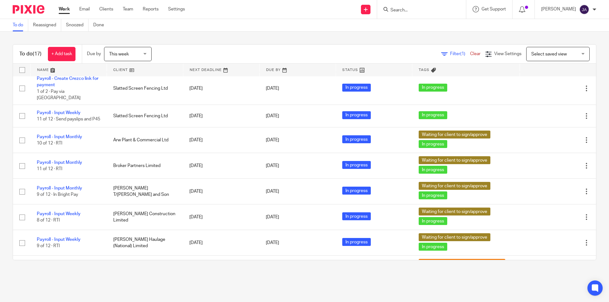
scroll to position [254, 0]
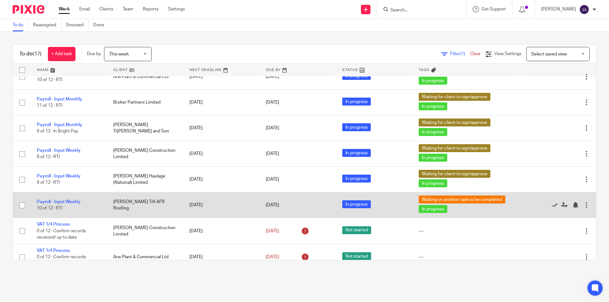
click at [82, 198] on td "Payroll - Input Weekly 10 of 12 · RTI" at bounding box center [68, 206] width 76 height 26
click at [78, 200] on link "Payroll - Input Weekly" at bounding box center [59, 202] width 44 height 4
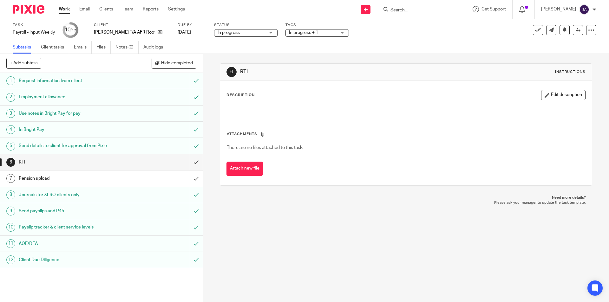
click at [307, 33] on span "In progress + 1" at bounding box center [303, 32] width 29 height 4
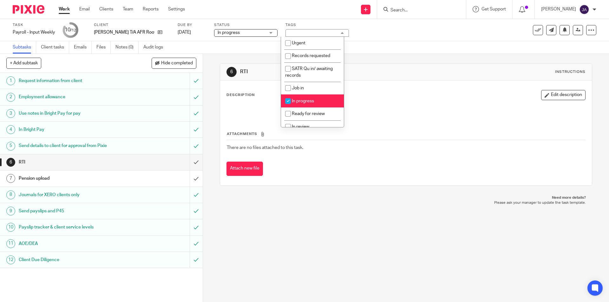
click at [291, 102] on input "checkbox" at bounding box center [288, 101] width 12 height 12
checkbox input "false"
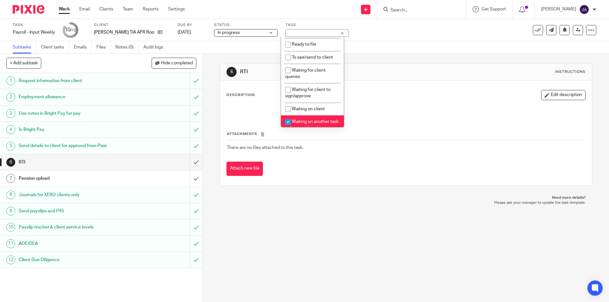
click at [295, 120] on span "Waiting on another task to be completed" at bounding box center [311, 125] width 53 height 11
checkbox input "false"
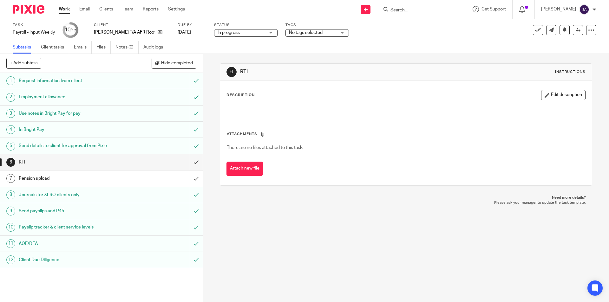
click at [262, 211] on div "6 RTI Instructions Description Edit description Attachments There are no files …" at bounding box center [406, 178] width 406 height 248
click at [193, 162] on input "submit" at bounding box center [101, 162] width 203 height 16
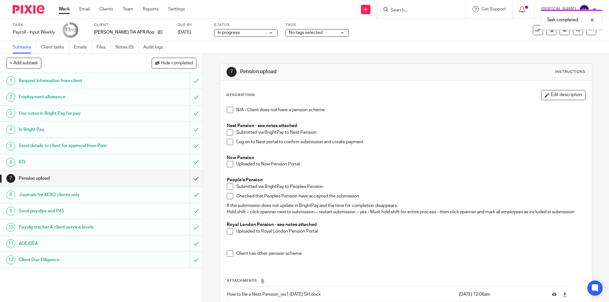
click at [227, 163] on span at bounding box center [230, 164] width 6 height 6
click at [191, 179] on input "submit" at bounding box center [101, 179] width 203 height 16
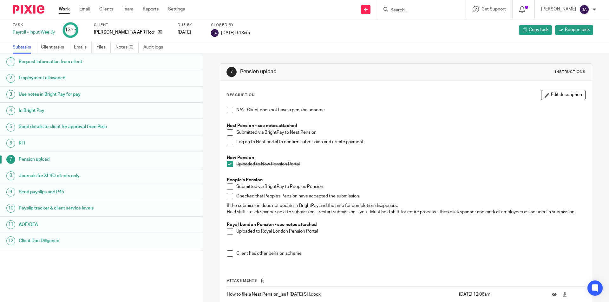
click at [62, 9] on link "Work" at bounding box center [64, 9] width 11 height 6
